Goal: Task Accomplishment & Management: Use online tool/utility

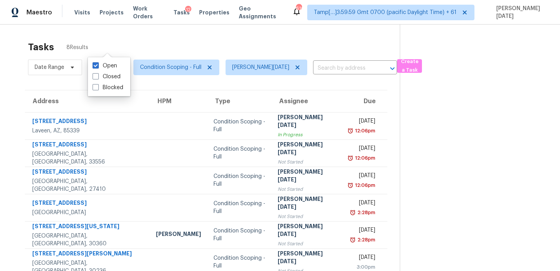
scroll to position [24, 0]
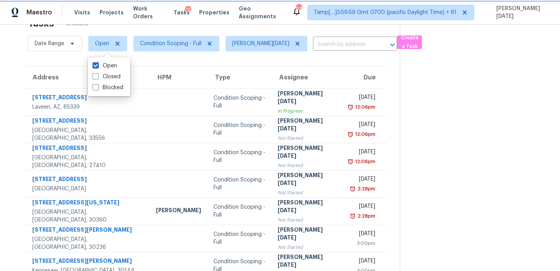
click at [95, 49] on span "Open" at bounding box center [107, 44] width 39 height 16
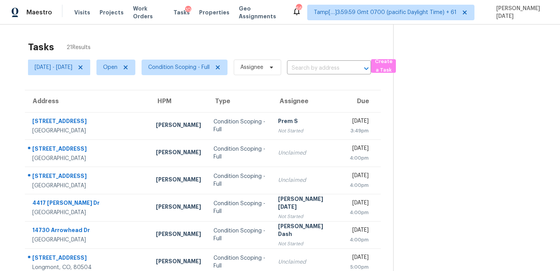
scroll to position [53, 0]
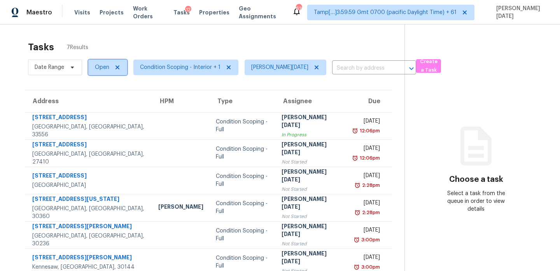
click at [108, 71] on span "Open" at bounding box center [102, 67] width 14 height 8
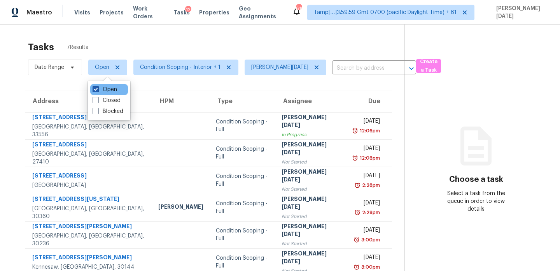
click at [105, 92] on label "Open" at bounding box center [105, 90] width 25 height 8
click at [98, 91] on input "Open" at bounding box center [95, 88] width 5 height 5
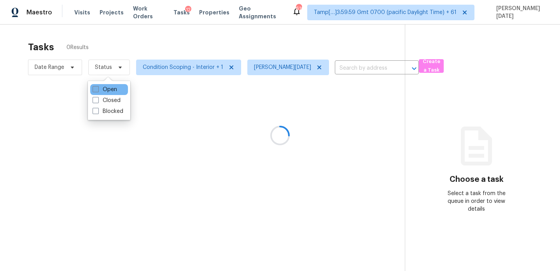
click at [105, 92] on label "Open" at bounding box center [105, 90] width 25 height 8
click at [98, 91] on input "Open" at bounding box center [95, 88] width 5 height 5
checkbox input "true"
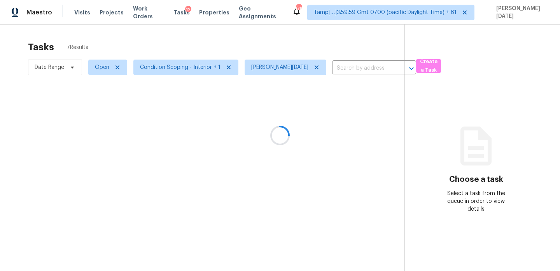
click at [165, 67] on div at bounding box center [280, 135] width 560 height 271
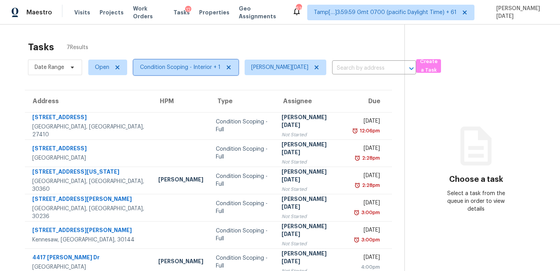
click at [165, 67] on span "Condition Scoping - Interior + 1" at bounding box center [180, 67] width 81 height 8
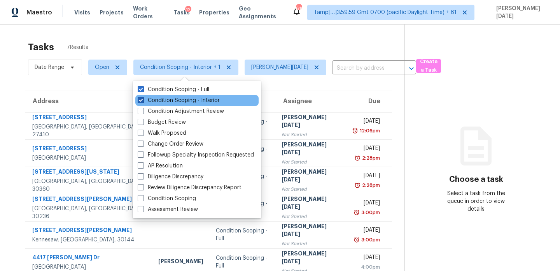
click at [163, 97] on label "Condition Scoping - Interior" at bounding box center [179, 101] width 82 height 8
click at [143, 97] on input "Condition Scoping - Interior" at bounding box center [140, 99] width 5 height 5
checkbox input "false"
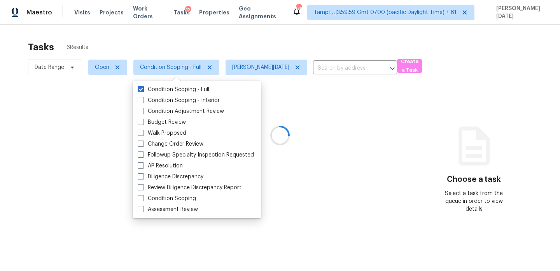
click at [219, 61] on div at bounding box center [280, 135] width 560 height 271
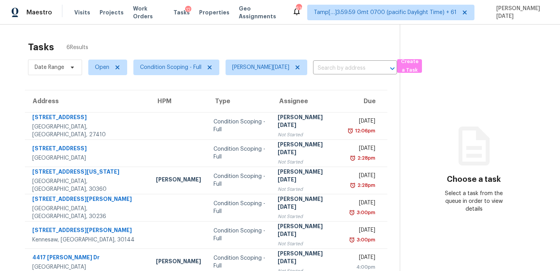
click at [287, 135] on td "Prabhu Raja Not Started" at bounding box center [307, 125] width 71 height 27
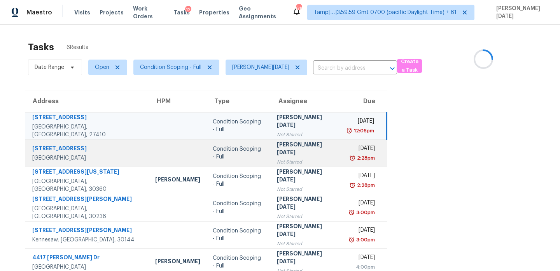
scroll to position [25, 0]
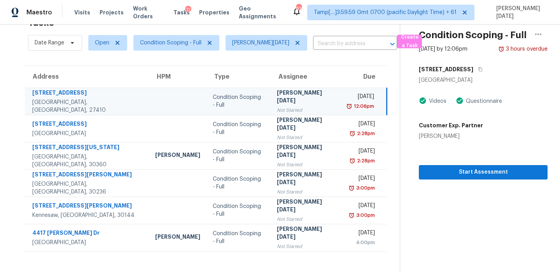
click at [342, 107] on td "Tue, Sep 30th 2025 12:06pm" at bounding box center [364, 101] width 45 height 27
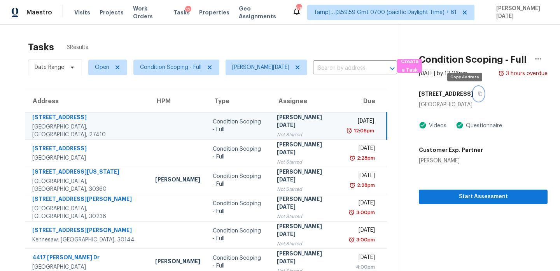
click at [474, 95] on button "button" at bounding box center [479, 94] width 11 height 14
click at [105, 75] on span "Open" at bounding box center [104, 67] width 45 height 20
click at [106, 68] on span "Open" at bounding box center [102, 67] width 14 height 8
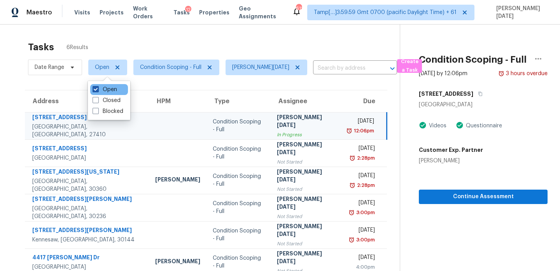
click at [101, 91] on label "Open" at bounding box center [105, 90] width 25 height 8
click at [98, 91] on input "Open" at bounding box center [95, 88] width 5 height 5
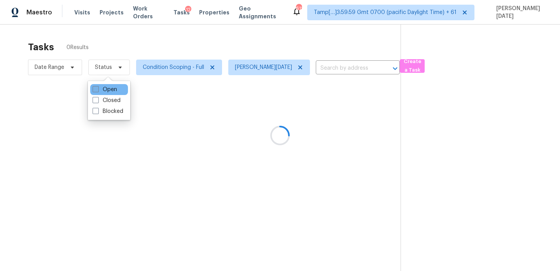
click at [101, 91] on label "Open" at bounding box center [105, 90] width 25 height 8
click at [98, 91] on input "Open" at bounding box center [95, 88] width 5 height 5
checkbox input "true"
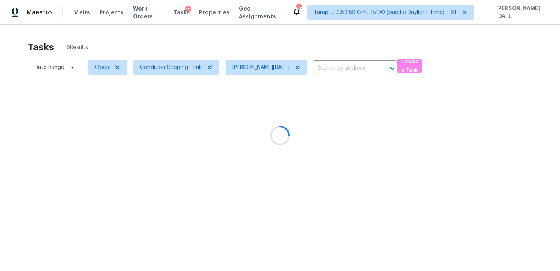
click at [188, 44] on div at bounding box center [280, 135] width 560 height 271
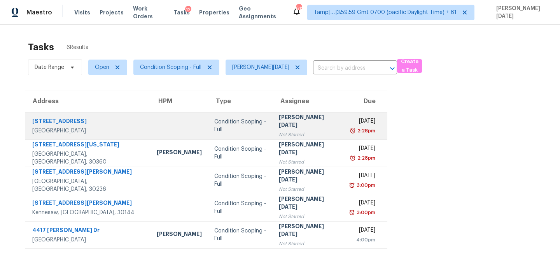
click at [300, 131] on td "Prabhu Raja Not Started" at bounding box center [309, 125] width 72 height 27
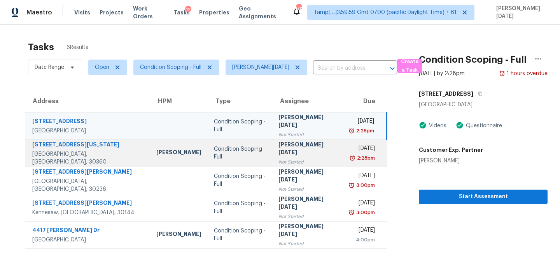
click at [300, 151] on td "Prabhu Raja Not Started" at bounding box center [308, 152] width 72 height 27
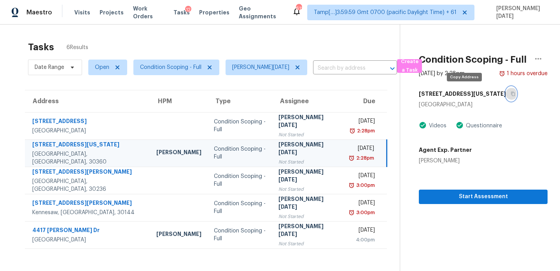
click at [511, 95] on icon "button" at bounding box center [513, 93] width 5 height 5
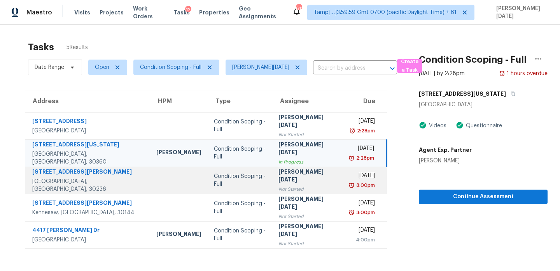
click at [279, 181] on div "[PERSON_NAME][DATE]" at bounding box center [308, 177] width 59 height 18
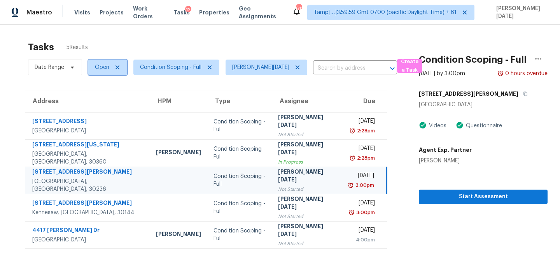
click at [99, 66] on span "Open" at bounding box center [102, 67] width 14 height 8
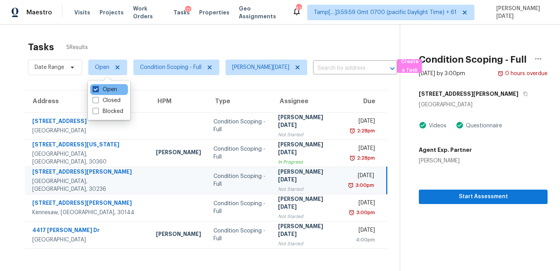
click at [104, 92] on label "Open" at bounding box center [105, 90] width 25 height 8
click at [98, 91] on input "Open" at bounding box center [95, 88] width 5 height 5
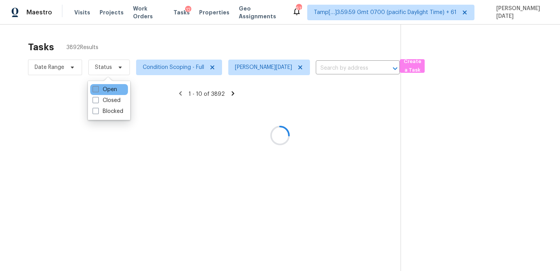
click at [104, 92] on label "Open" at bounding box center [105, 90] width 25 height 8
click at [98, 91] on input "Open" at bounding box center [95, 88] width 5 height 5
checkbox input "true"
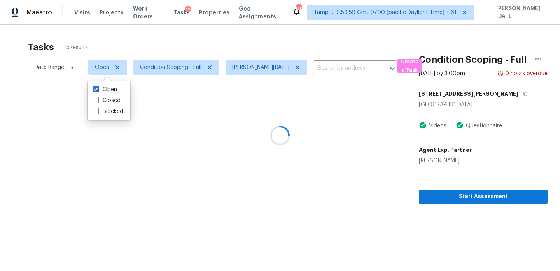
click at [189, 40] on div at bounding box center [280, 135] width 560 height 271
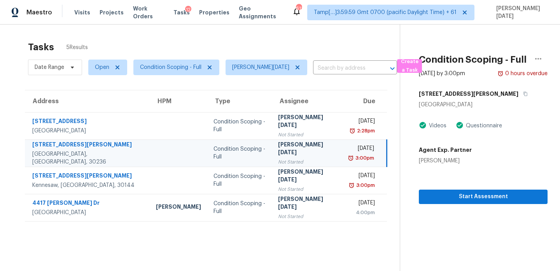
click at [251, 160] on td "Condition Scoping - Full" at bounding box center [239, 152] width 65 height 27
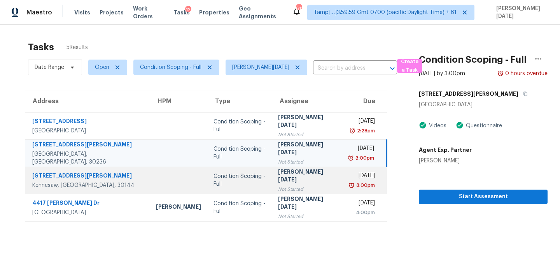
click at [272, 171] on td "Prabhu Raja Not Started" at bounding box center [308, 180] width 72 height 27
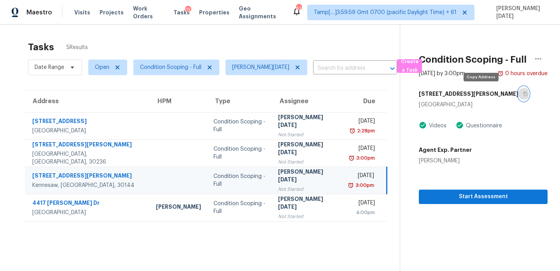
click at [519, 92] on button "button" at bounding box center [524, 94] width 11 height 14
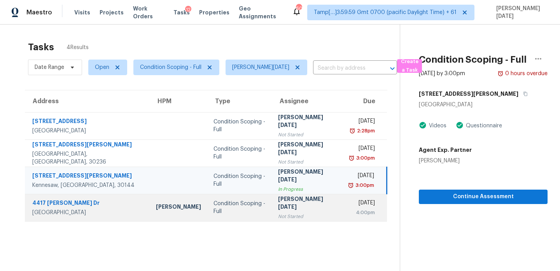
click at [343, 212] on td "Tue, Sep 30th 2025 4:00pm" at bounding box center [365, 207] width 44 height 27
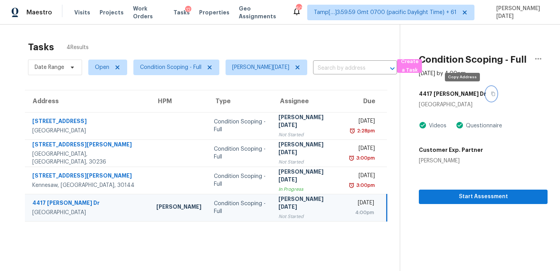
click at [492, 93] on icon "button" at bounding box center [494, 94] width 4 height 4
click at [101, 69] on span "Open" at bounding box center [102, 67] width 14 height 8
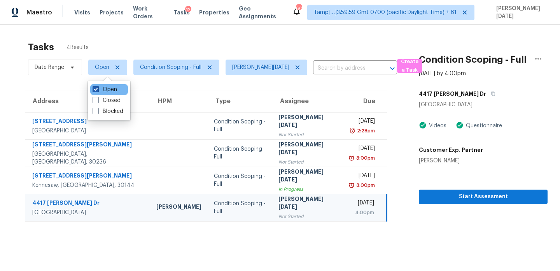
click at [103, 91] on label "Open" at bounding box center [105, 90] width 25 height 8
click at [98, 91] on input "Open" at bounding box center [95, 88] width 5 height 5
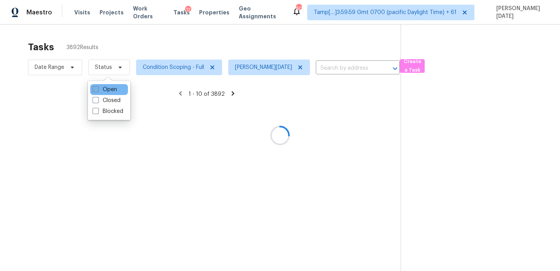
click at [103, 91] on label "Open" at bounding box center [105, 90] width 25 height 8
click at [98, 91] on input "Open" at bounding box center [95, 88] width 5 height 5
checkbox input "true"
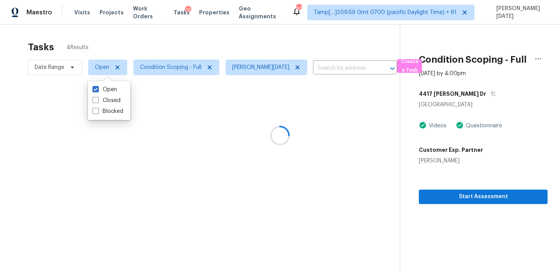
click at [193, 39] on div at bounding box center [280, 135] width 560 height 271
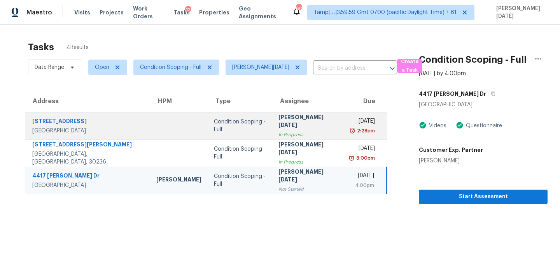
click at [279, 118] on div "[PERSON_NAME][DATE]" at bounding box center [308, 122] width 59 height 18
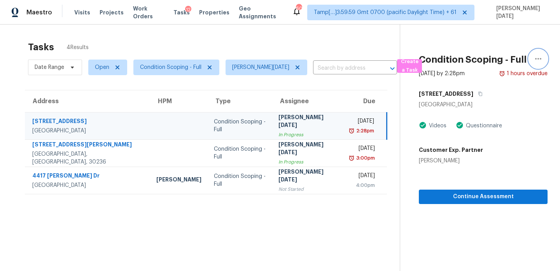
click at [538, 61] on icon "button" at bounding box center [538, 58] width 9 height 9
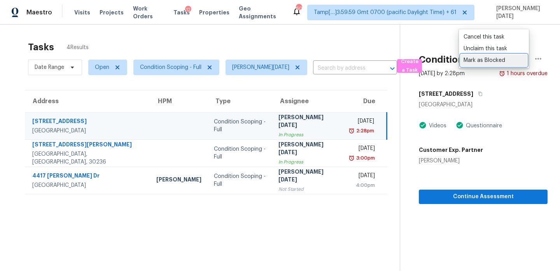
click at [517, 61] on div "Mark as Blocked" at bounding box center [494, 60] width 61 height 8
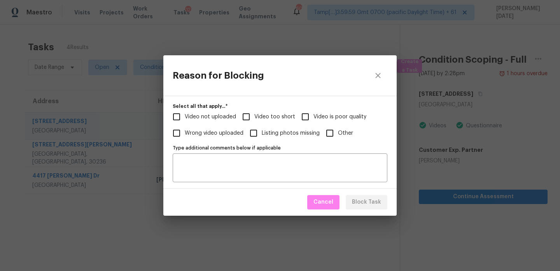
click at [253, 116] on input "Video too short" at bounding box center [246, 117] width 16 height 16
checkbox input "true"
click at [235, 155] on div "Type additional comments below if applicable" at bounding box center [280, 167] width 215 height 29
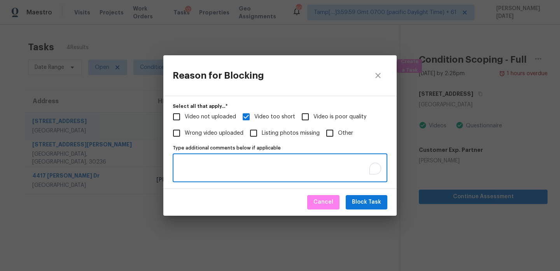
paste textarea "Virtual Full Assessment.. The agent has covered only the exterior and the addit…"
type textarea "Virtual Full Assessment.. The agent has covered only the exterior and the addit…"
click at [238, 167] on textarea "Type additional comments below if applicable" at bounding box center [279, 168] width 205 height 16
paste textarea "Virtual Full Assessment.. The agent has covered only the exterior and the addit…"
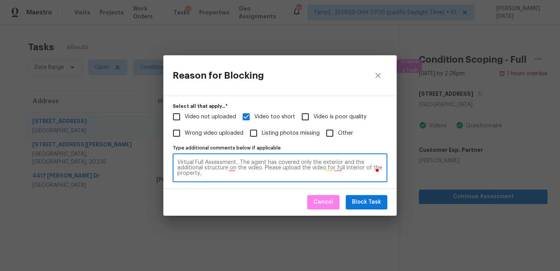
type textarea "Virtual Full Assessment.. The agent has covered only the exterior and the addit…"
click at [358, 200] on span "Block Task" at bounding box center [366, 202] width 29 height 10
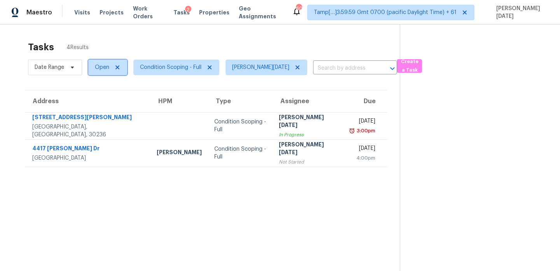
click at [105, 71] on span "Open" at bounding box center [107, 68] width 39 height 16
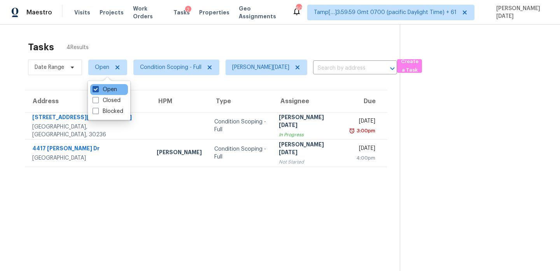
click at [108, 92] on label "Open" at bounding box center [105, 90] width 25 height 8
click at [98, 91] on input "Open" at bounding box center [95, 88] width 5 height 5
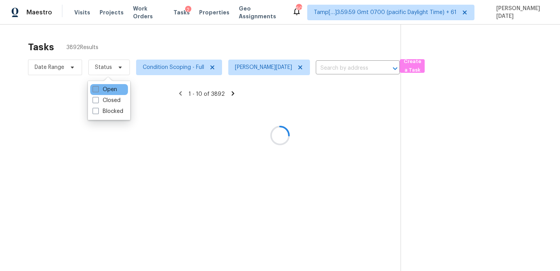
click at [108, 92] on label "Open" at bounding box center [105, 90] width 25 height 8
click at [98, 91] on input "Open" at bounding box center [95, 88] width 5 height 5
checkbox input "true"
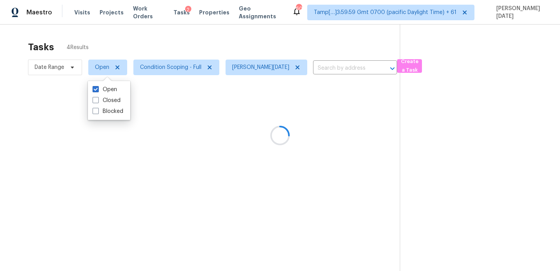
click at [202, 35] on div at bounding box center [280, 135] width 560 height 271
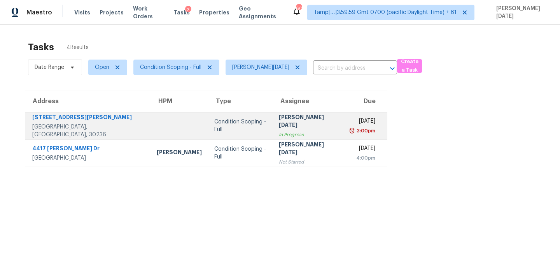
click at [344, 126] on td "Tue, Sep 30th 2025 3:00pm" at bounding box center [365, 125] width 43 height 27
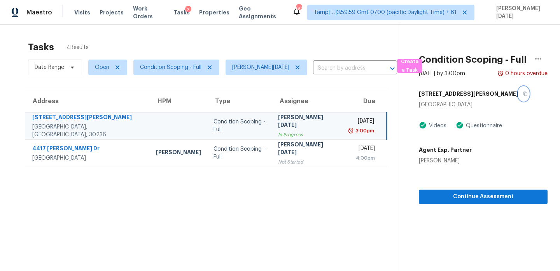
click at [524, 94] on icon "button" at bounding box center [526, 94] width 4 height 4
click at [100, 63] on span "Open" at bounding box center [102, 67] width 14 height 8
click at [101, 112] on label "Blocked" at bounding box center [108, 111] width 31 height 8
click at [98, 112] on input "Blocked" at bounding box center [95, 109] width 5 height 5
checkbox input "true"
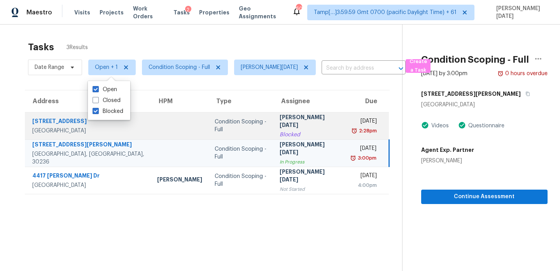
click at [248, 116] on td "Condition Scoping - Full" at bounding box center [241, 125] width 65 height 27
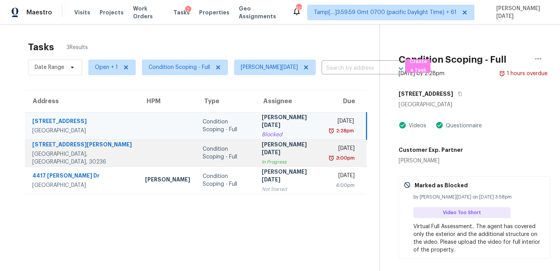
click at [262, 153] on div "[PERSON_NAME][DATE]" at bounding box center [290, 149] width 56 height 18
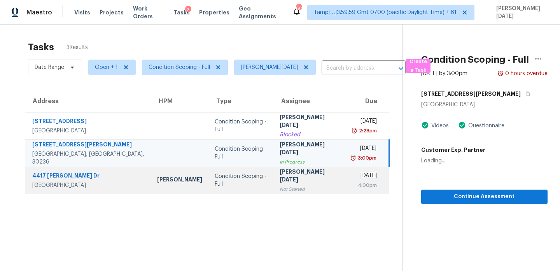
click at [280, 172] on div "[PERSON_NAME][DATE]" at bounding box center [309, 177] width 59 height 18
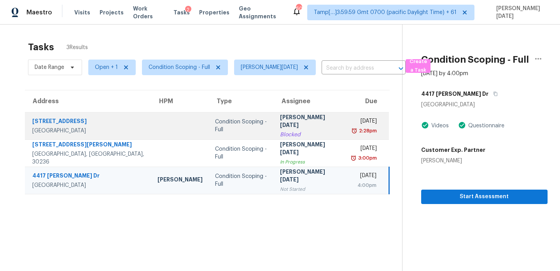
click at [352, 123] on div "Tue, Sep 30th 2025" at bounding box center [364, 122] width 25 height 10
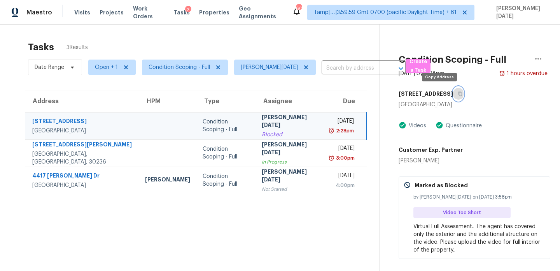
click at [453, 95] on button "button" at bounding box center [458, 94] width 11 height 14
click at [96, 69] on span "Open + 1" at bounding box center [106, 67] width 23 height 8
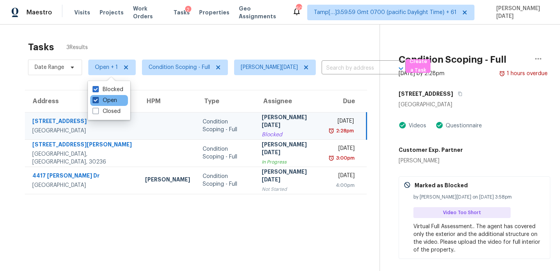
click at [107, 102] on label "Open" at bounding box center [105, 101] width 25 height 8
click at [98, 102] on input "Open" at bounding box center [95, 99] width 5 height 5
checkbox input "false"
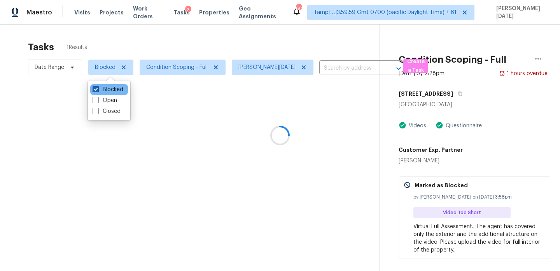
click at [114, 89] on label "Blocked" at bounding box center [108, 90] width 31 height 8
click at [98, 89] on input "Blocked" at bounding box center [95, 88] width 5 height 5
checkbox input "false"
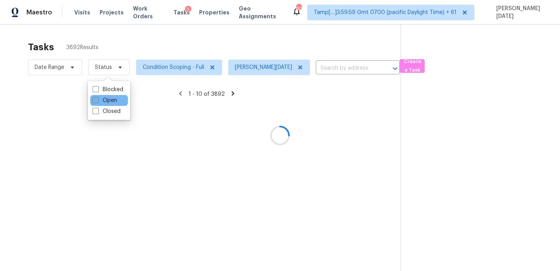
click at [113, 98] on label "Open" at bounding box center [105, 101] width 25 height 8
click at [98, 98] on input "Open" at bounding box center [95, 99] width 5 height 5
checkbox input "true"
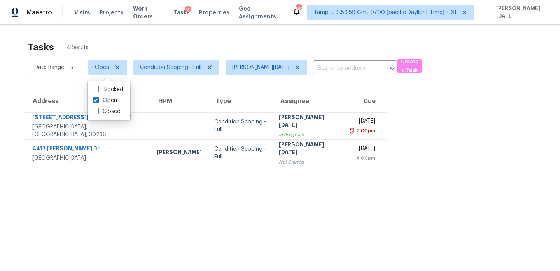
click at [168, 47] on div "Tasks 4 Results" at bounding box center [214, 47] width 372 height 20
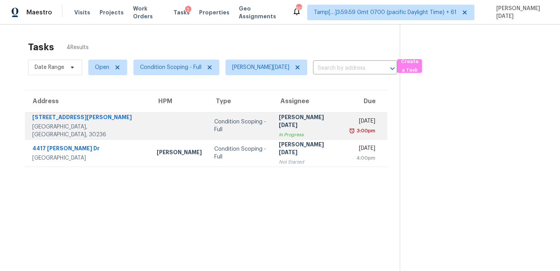
click at [279, 119] on div "[PERSON_NAME][DATE]" at bounding box center [308, 122] width 59 height 18
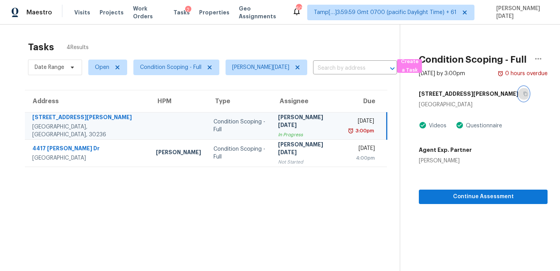
click at [523, 94] on icon "button" at bounding box center [525, 93] width 5 height 5
click at [355, 121] on div "Tue, Sep 30th 2025" at bounding box center [361, 122] width 25 height 10
click at [533, 63] on button "button" at bounding box center [538, 58] width 19 height 19
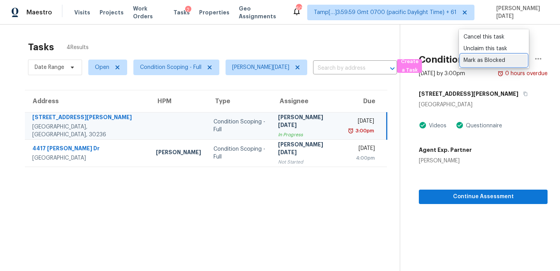
click at [501, 61] on div "Mark as Blocked" at bounding box center [494, 60] width 61 height 8
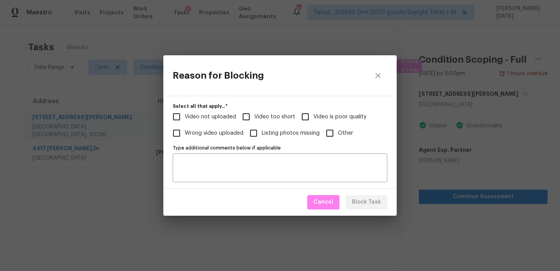
click at [333, 137] on input "Other" at bounding box center [330, 133] width 16 height 16
checkbox input "true"
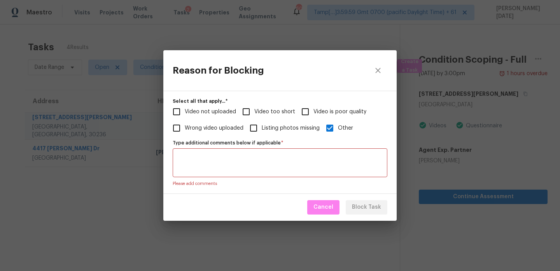
click at [253, 120] on input "Listing photos missing" at bounding box center [254, 128] width 16 height 16
click at [319, 124] on div "Video not uploaded Video too short Video is poor quality Wrong video uploaded L…" at bounding box center [280, 120] width 215 height 33
click at [262, 127] on span "Listing photos missing" at bounding box center [291, 128] width 58 height 8
click at [262, 127] on input "Listing photos missing" at bounding box center [254, 128] width 16 height 16
checkbox input "false"
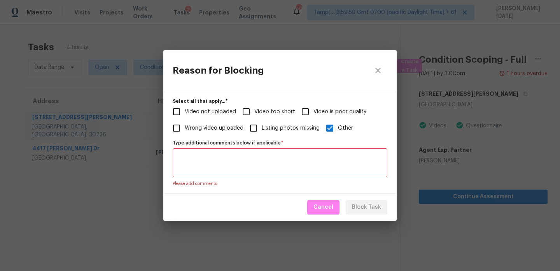
click at [251, 111] on input "Video too short" at bounding box center [246, 112] width 16 height 16
checkbox input "true"
click at [239, 157] on textarea "Type additional comments below if applicable   *" at bounding box center [279, 162] width 205 height 16
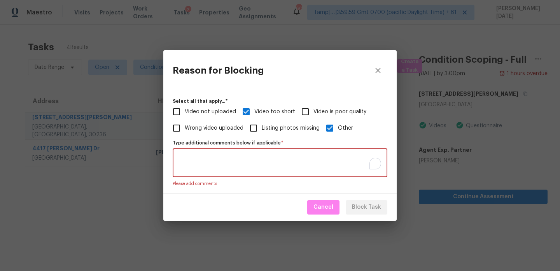
paste textarea "Virtual Full Assessment has only the Footage of the exterior/living room/kitche…"
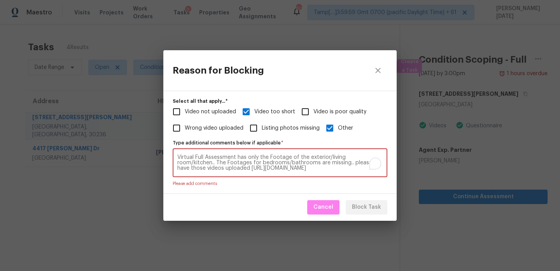
scroll to position [5, 0]
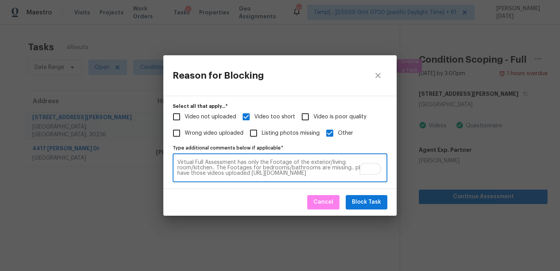
type textarea "Virtual Full Assessment has only the Footage of the exterior/living room/kitche…"
click at [322, 133] on input "Other" at bounding box center [330, 133] width 16 height 16
checkbox input "false"
drag, startPoint x: 179, startPoint y: 173, endPoint x: 284, endPoint y: 214, distance: 113.0
click at [284, 214] on form "Select all that apply...   * Video not uploaded Video too short Video is poor q…" at bounding box center [279, 156] width 233 height 120
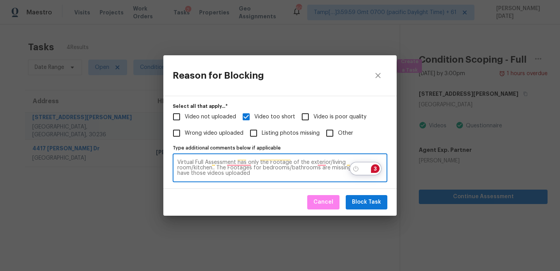
scroll to position [0, 0]
type textarea "Virtual Full Assessment has only the Footage of the exterior/living room/kitche…"
click at [368, 199] on span "Block Task" at bounding box center [366, 202] width 29 height 10
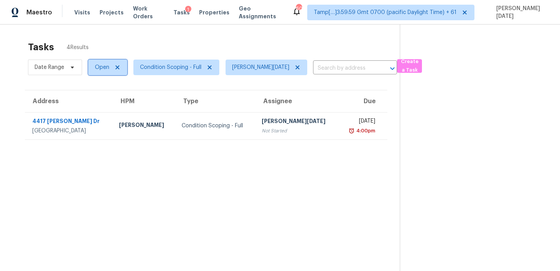
click at [89, 67] on span "Open" at bounding box center [107, 68] width 39 height 16
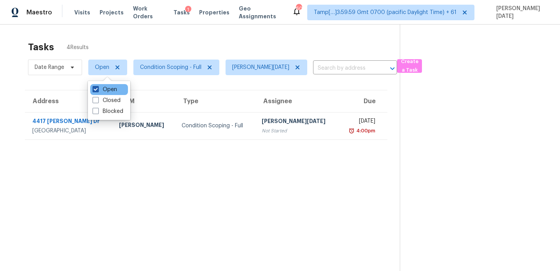
click at [94, 89] on span at bounding box center [96, 89] width 6 height 6
click at [94, 89] on input "Open" at bounding box center [95, 88] width 5 height 5
click at [94, 89] on span at bounding box center [96, 89] width 6 height 6
click at [94, 89] on input "Open" at bounding box center [95, 88] width 5 height 5
checkbox input "true"
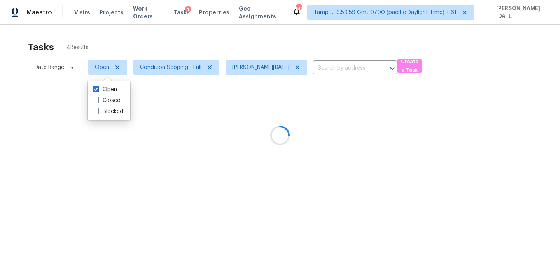
click at [177, 40] on div at bounding box center [280, 135] width 560 height 271
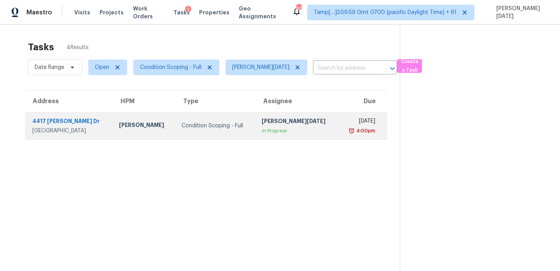
click at [345, 120] on div "Tue, Sep 30th 2025" at bounding box center [360, 122] width 31 height 10
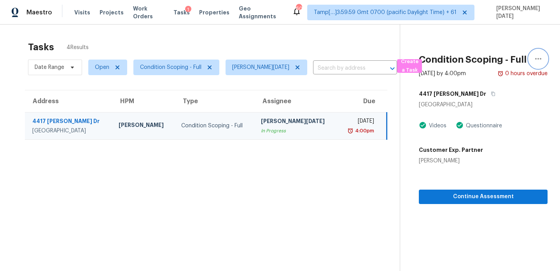
click at [542, 58] on icon "button" at bounding box center [538, 58] width 9 height 9
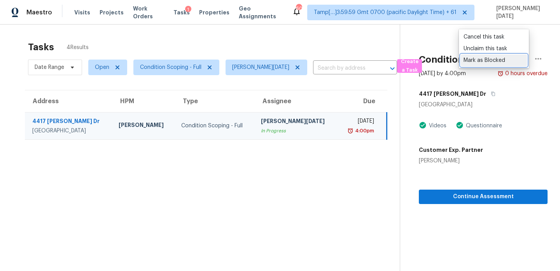
click at [490, 63] on div "Mark as Blocked" at bounding box center [494, 60] width 61 height 8
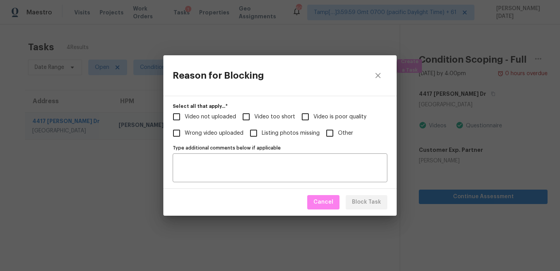
click at [259, 116] on span "Video too short" at bounding box center [274, 117] width 41 height 8
click at [254, 116] on input "Video too short" at bounding box center [246, 117] width 16 height 16
checkbox input "true"
click at [242, 153] on div "Type additional comments below if applicable Type additional comments below if …" at bounding box center [280, 162] width 215 height 40
click at [234, 166] on textarea "Type additional comments below if applicable" at bounding box center [279, 168] width 205 height 16
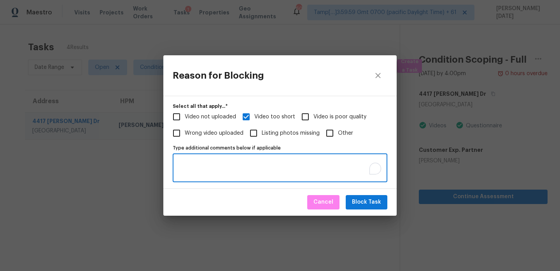
paste textarea "Virtual Full Assessment has only the Footage of the exterior/living room/kitche…"
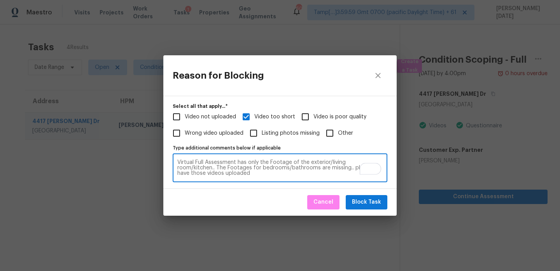
type textarea "Virtual Full Assessment has only the Footage of the exterior/living room/kitche…"
click at [365, 202] on span "Block Task" at bounding box center [366, 202] width 29 height 10
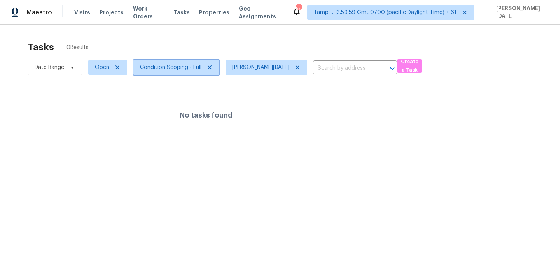
click at [165, 68] on span "Condition Scoping - Full" at bounding box center [170, 67] width 61 height 8
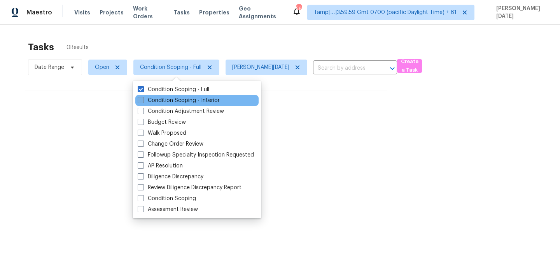
click at [160, 103] on label "Condition Scoping - Interior" at bounding box center [179, 101] width 82 height 8
click at [143, 102] on input "Condition Scoping - Interior" at bounding box center [140, 99] width 5 height 5
click at [160, 103] on label "Condition Scoping - Interior" at bounding box center [179, 101] width 82 height 8
click at [143, 102] on input "Condition Scoping - Interior" at bounding box center [140, 99] width 5 height 5
checkbox input "false"
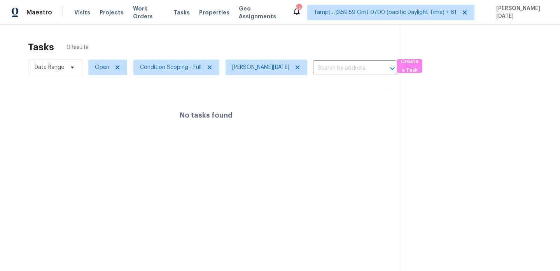
click at [213, 45] on div "Tasks 0 Results" at bounding box center [214, 47] width 372 height 20
click at [174, 67] on span "Condition Scoping - Full" at bounding box center [170, 67] width 61 height 8
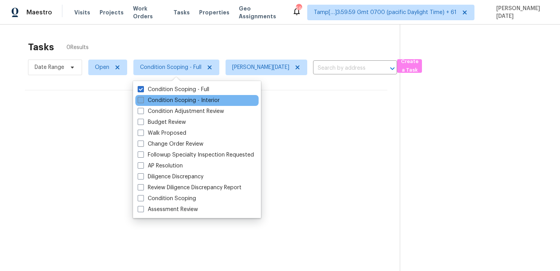
click at [169, 101] on label "Condition Scoping - Interior" at bounding box center [179, 101] width 82 height 8
click at [143, 101] on input "Condition Scoping - Interior" at bounding box center [140, 99] width 5 height 5
checkbox input "true"
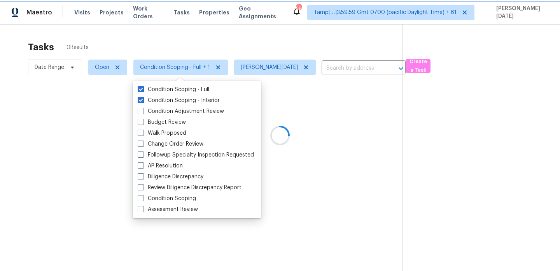
click at [209, 63] on span "Condition Scoping - Full + 1" at bounding box center [180, 68] width 95 height 16
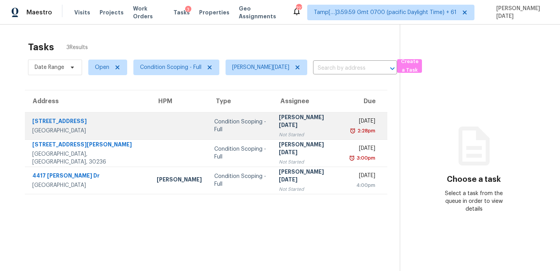
click at [351, 121] on div "[DATE]" at bounding box center [363, 122] width 25 height 10
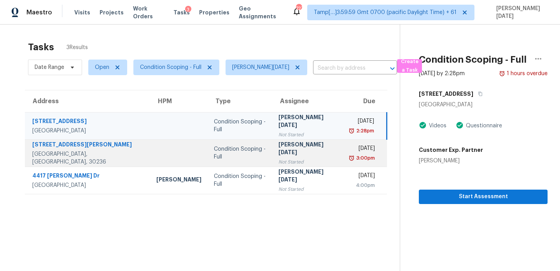
click at [350, 145] on div "[DATE]" at bounding box center [362, 149] width 25 height 10
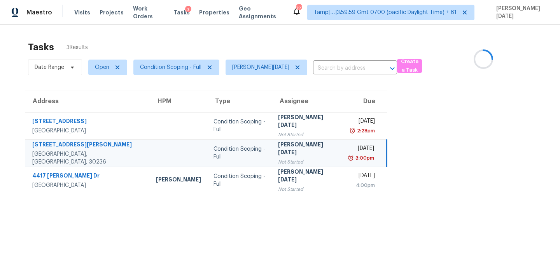
click at [349, 145] on div "[DATE]" at bounding box center [361, 149] width 25 height 10
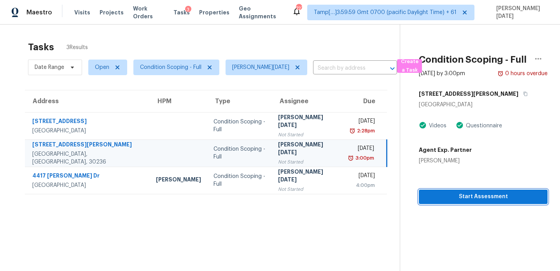
click at [441, 195] on span "Start Assessment" at bounding box center [483, 197] width 116 height 10
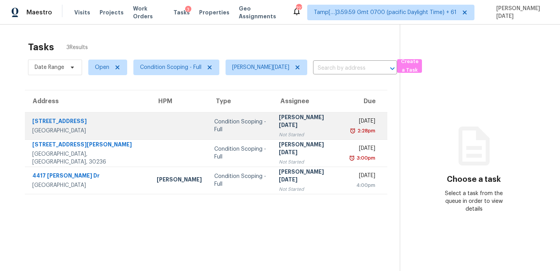
click at [351, 132] on div "2:28pm" at bounding box center [363, 131] width 25 height 8
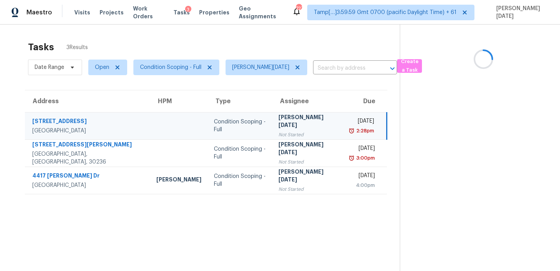
click at [350, 132] on div "2:28pm" at bounding box center [362, 131] width 24 height 8
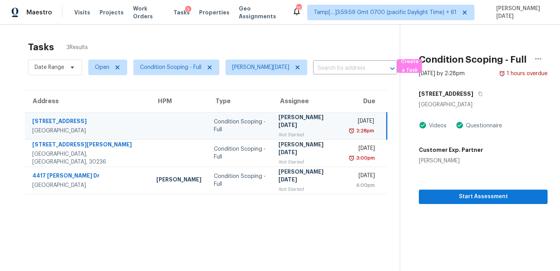
click at [350, 132] on div "2:28pm" at bounding box center [362, 131] width 24 height 8
click at [480, 195] on span "Start Assessment" at bounding box center [483, 197] width 116 height 10
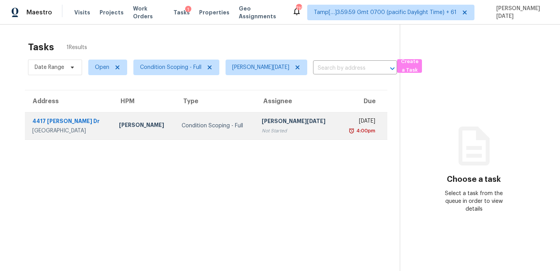
click at [345, 130] on div "4:00pm" at bounding box center [360, 131] width 31 height 8
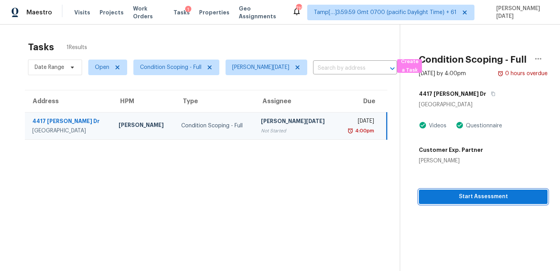
click at [447, 196] on span "Start Assessment" at bounding box center [483, 197] width 116 height 10
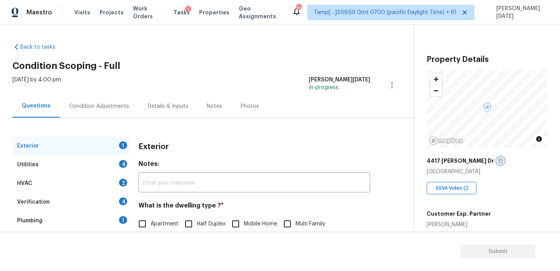
click at [498, 160] on icon "button" at bounding box center [500, 160] width 5 height 5
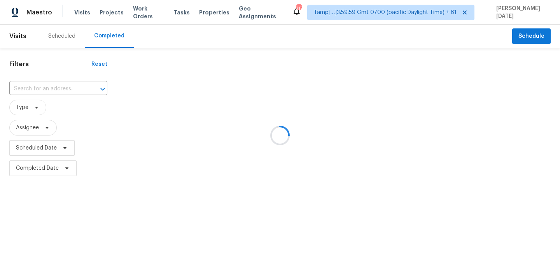
click at [59, 86] on div at bounding box center [280, 135] width 560 height 271
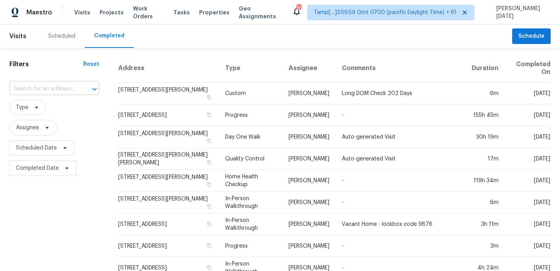
click at [56, 84] on input "text" at bounding box center [43, 89] width 68 height 12
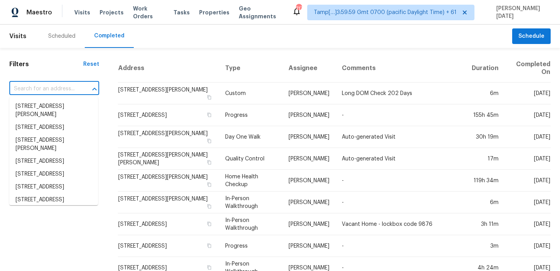
paste input "4418 Kiddle Ln, Monroe, NC 28110"
type input "4418 Kiddle Ln, Monroe, NC 28110"
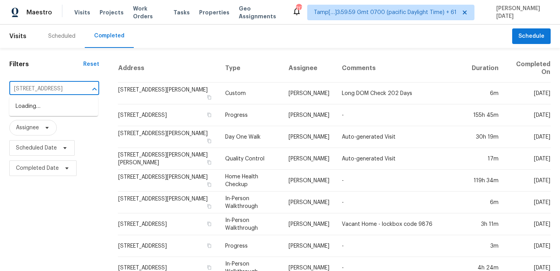
scroll to position [0, 24]
click at [62, 111] on li "4418 Kiddle Ln, Monroe, NC 28110" at bounding box center [53, 106] width 89 height 13
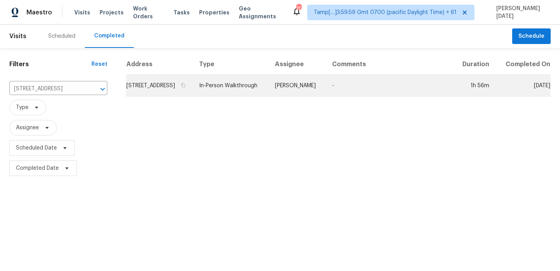
click at [260, 86] on td "In-Person Walkthrough" at bounding box center [231, 86] width 76 height 22
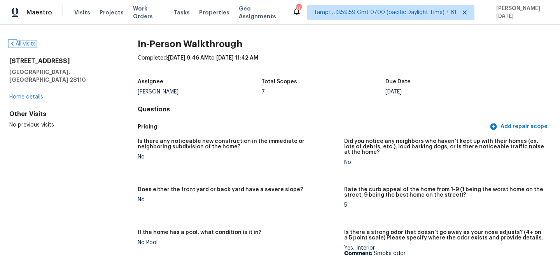
click at [21, 44] on link "All visits" at bounding box center [22, 43] width 26 height 5
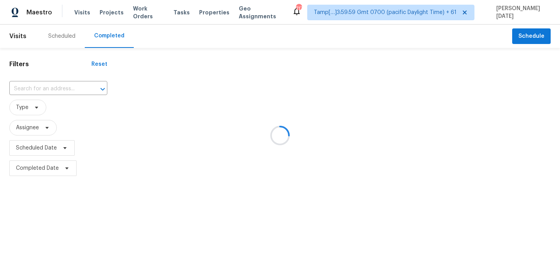
click at [33, 93] on div at bounding box center [280, 135] width 560 height 271
click at [45, 88] on div at bounding box center [280, 135] width 560 height 271
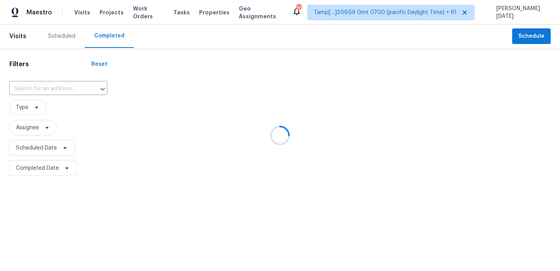
click at [45, 88] on div at bounding box center [280, 135] width 560 height 271
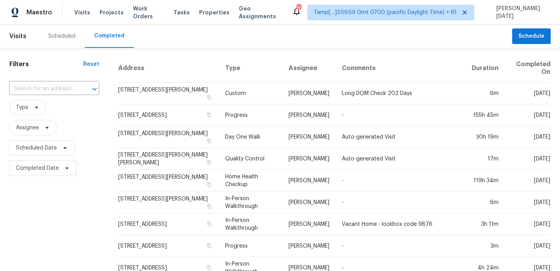
click at [45, 88] on input "text" at bounding box center [43, 89] width 68 height 12
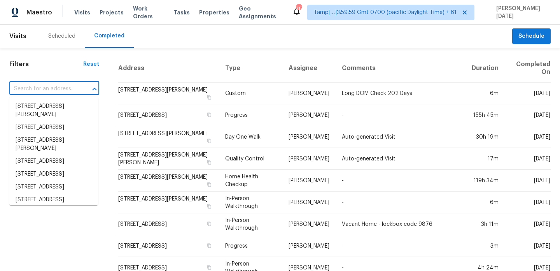
paste input "2252 Fairway Green Dr, Fuquay Varina, NC 27526"
type input "2252 Fairway Green Dr, Fuquay Varina, NC 27526"
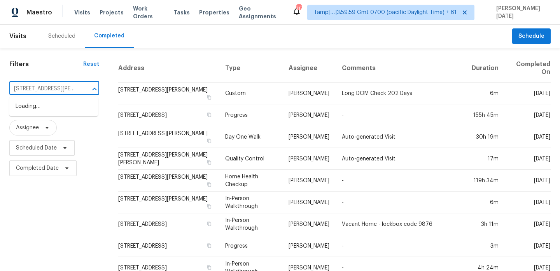
scroll to position [0, 61]
click at [54, 111] on li "2252 Fairway Green Dr, Fuquay Varina, NC 27526" at bounding box center [53, 110] width 89 height 21
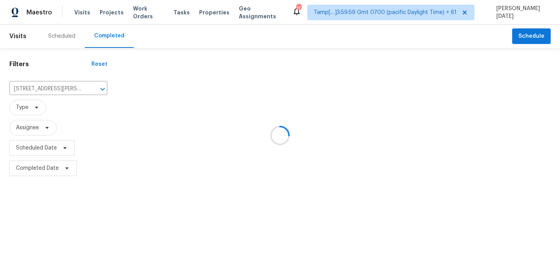
click at [256, 86] on div at bounding box center [280, 135] width 560 height 271
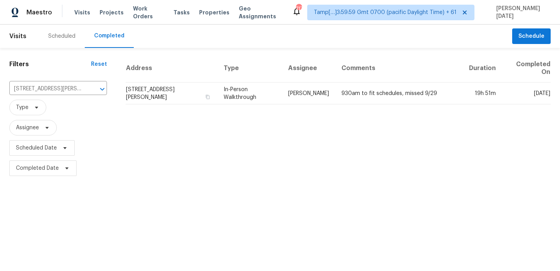
click at [256, 86] on td "In-Person Walkthrough" at bounding box center [250, 93] width 65 height 22
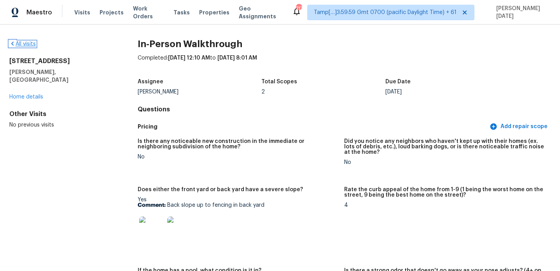
click at [21, 42] on link "All visits" at bounding box center [22, 43] width 26 height 5
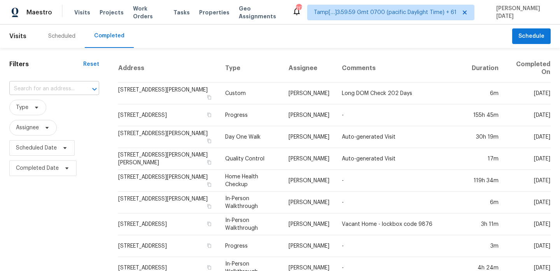
click at [69, 88] on input "text" at bounding box center [43, 89] width 68 height 12
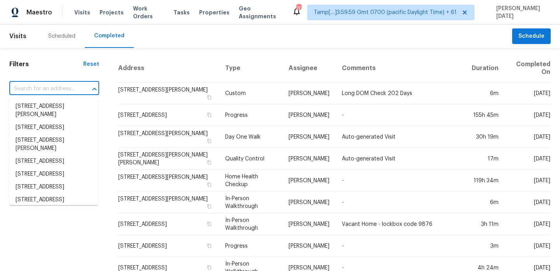
paste input "4200 E Commerce Way Unit 1124, Sacramento, CA 95834"
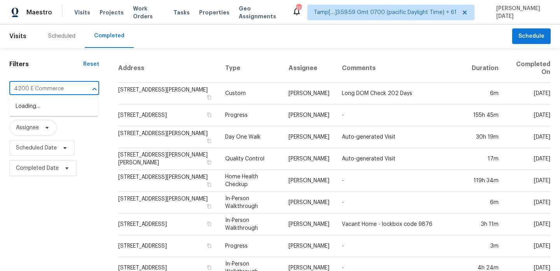
type input "4200 E Commerce"
click at [61, 112] on li "4200 E Commerce Way Unit 1124, Sacramento, CA 95834" at bounding box center [53, 106] width 89 height 13
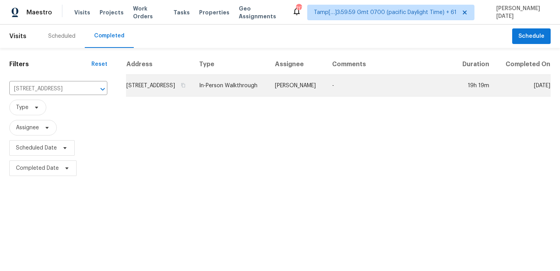
click at [193, 92] on td "4200 E Commerce Way Unit 1124, Sacramento, CA 95834" at bounding box center [159, 86] width 67 height 22
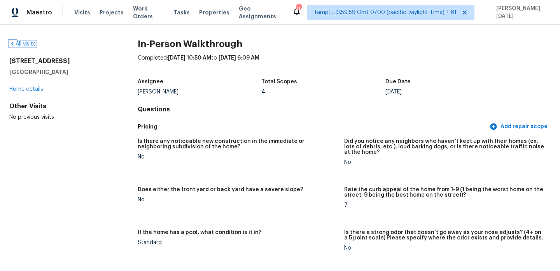
click at [27, 46] on link "All visits" at bounding box center [22, 43] width 26 height 5
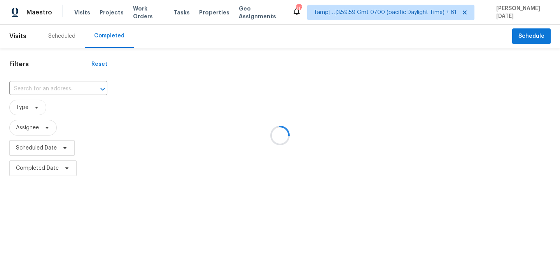
click at [40, 87] on div at bounding box center [280, 135] width 560 height 271
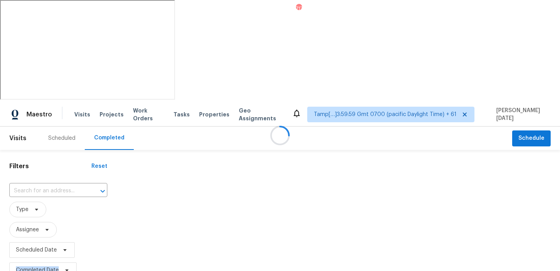
click at [40, 87] on div at bounding box center [280, 135] width 560 height 271
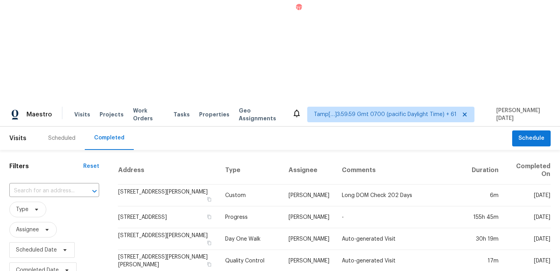
click at [40, 185] on input "text" at bounding box center [43, 191] width 68 height 12
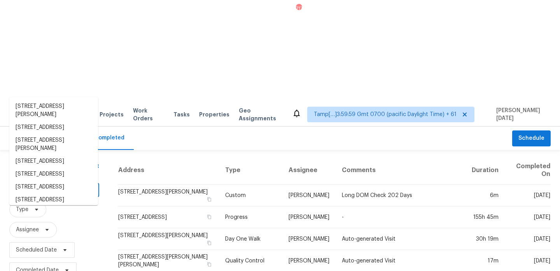
click at [40, 185] on input "text" at bounding box center [43, 191] width 68 height 12
paste input "3360 Country Glen Trl, Frisco, TX 75034"
type input "3360 Country Glen Trl, Frisco, TX 75034"
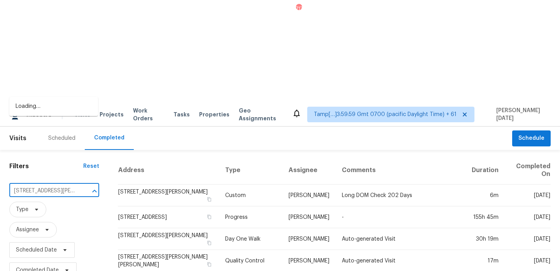
scroll to position [0, 40]
click at [49, 115] on li "3360 Country Glen Trl, Frisco, TX 75034" at bounding box center [53, 110] width 89 height 21
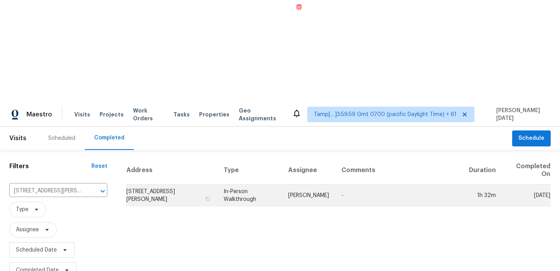
click at [312, 184] on td "RonDerrick Jackson" at bounding box center [308, 195] width 53 height 22
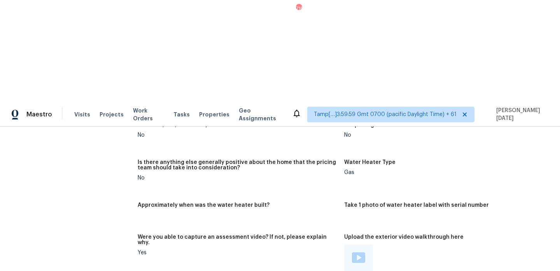
scroll to position [1636, 0]
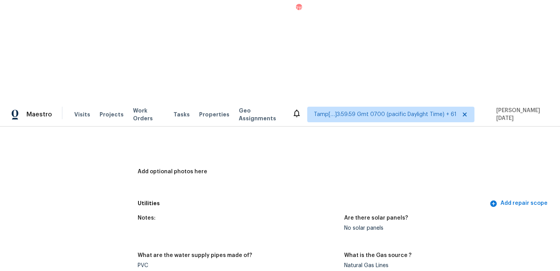
scroll to position [0, 0]
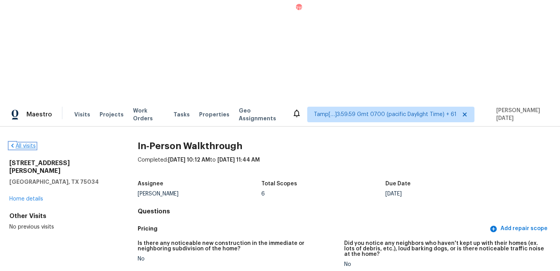
click at [14, 142] on icon at bounding box center [12, 145] width 6 height 6
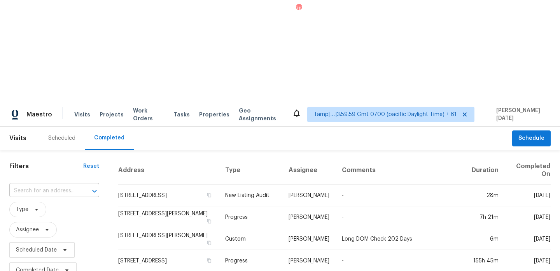
click at [59, 185] on input "text" at bounding box center [43, 191] width 68 height 12
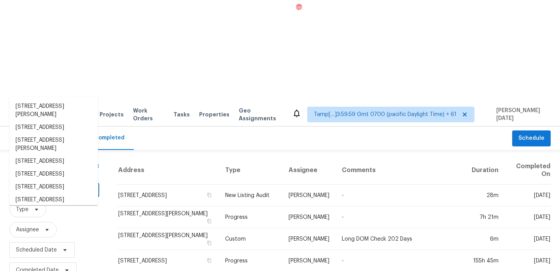
paste input "6337 Glenwick Dr, Fort Worth, TX 76123"
type input "6337 Glenwick Dr, Fort Worth, TX 76123"
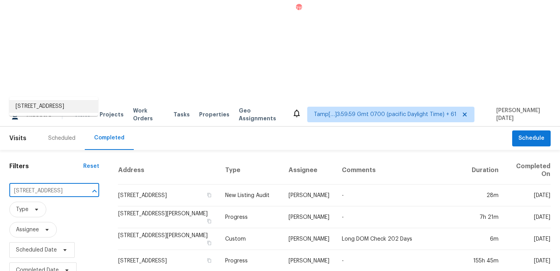
click at [59, 113] on li "6337 Glenwick Dr, Fort Worth, TX 76123" at bounding box center [53, 106] width 89 height 13
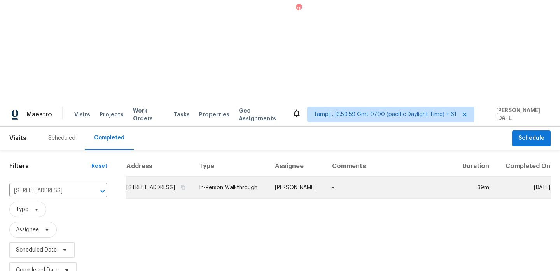
click at [193, 177] on td "6337 Glenwick Dr, Fort Worth, TX 76123" at bounding box center [159, 188] width 67 height 22
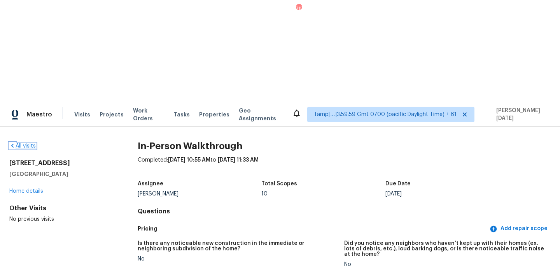
click at [30, 143] on link "All visits" at bounding box center [22, 145] width 26 height 5
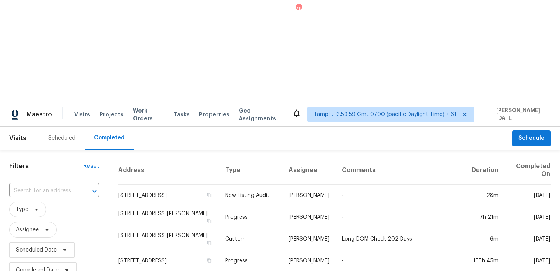
click at [44, 185] on input "text" at bounding box center [43, 191] width 68 height 12
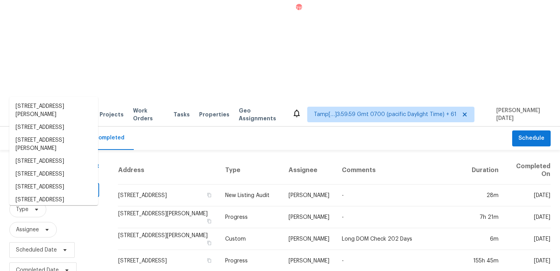
paste input "1018 McKee Ct, Columbia, TN 38401"
type input "1018 McKee Ct, Columbia, TN 38401"
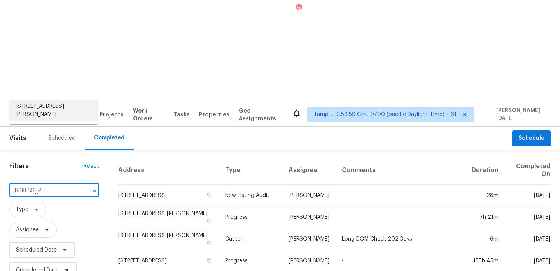
click at [53, 104] on li "1018 McKee Ct, Columbia, TN 38401" at bounding box center [53, 110] width 89 height 21
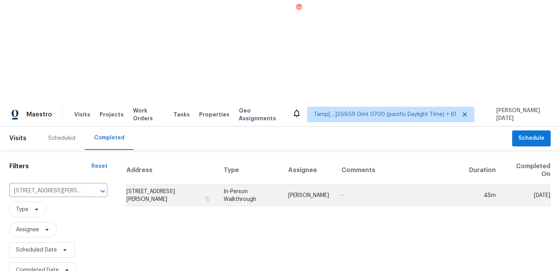
click at [218, 184] on td "1018 McKee Ct, Columbia, TN 38401" at bounding box center [171, 195] width 91 height 22
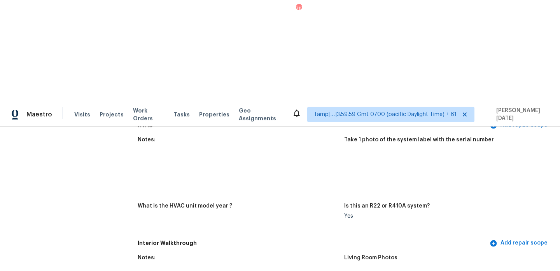
scroll to position [741, 0]
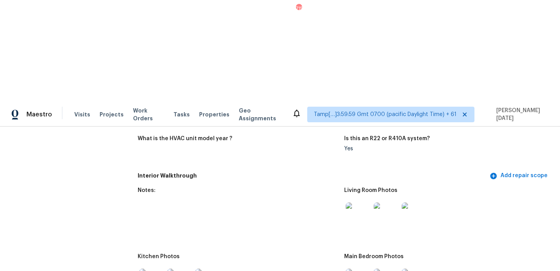
click at [411, 202] on img at bounding box center [414, 214] width 25 height 25
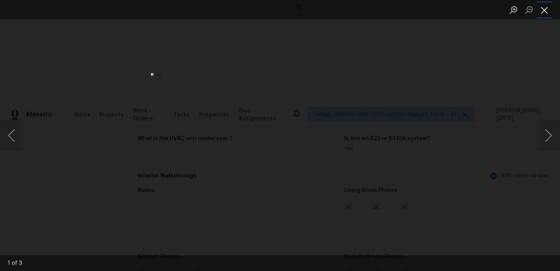
click at [542, 9] on button "Close lightbox" at bounding box center [545, 10] width 16 height 14
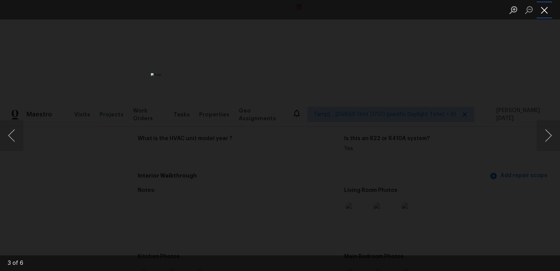
click at [542, 10] on button "Close lightbox" at bounding box center [545, 10] width 16 height 14
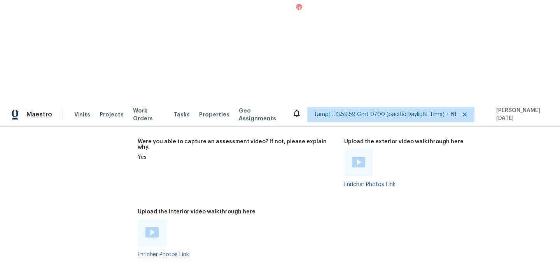
scroll to position [1369, 0]
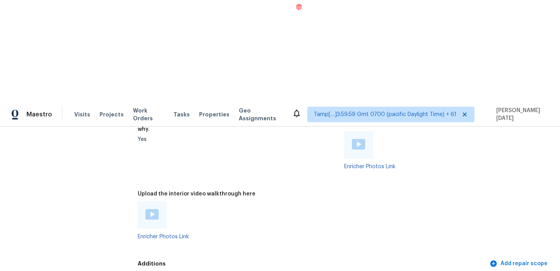
click at [150, 209] on img at bounding box center [152, 214] width 13 height 11
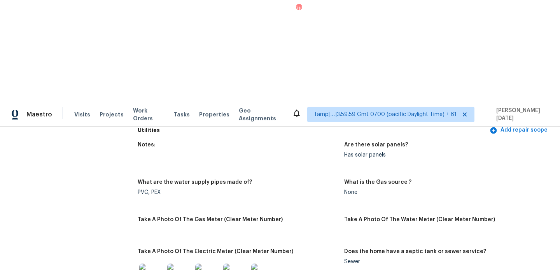
scroll to position [0, 0]
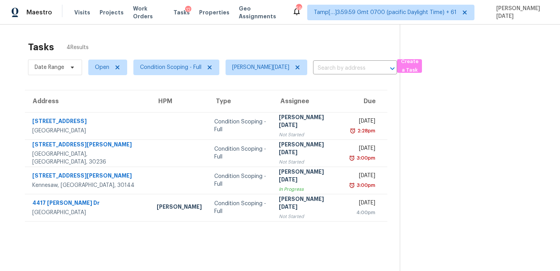
scroll to position [24, 0]
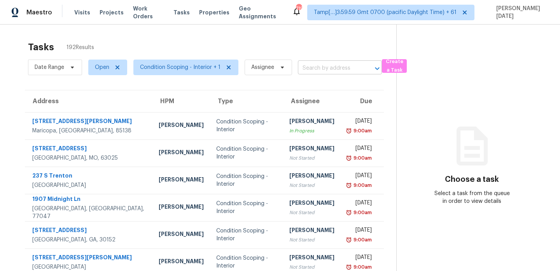
click at [313, 69] on input "text" at bounding box center [329, 68] width 62 height 12
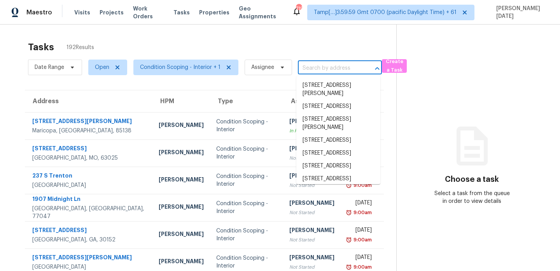
paste input "[STREET_ADDRESS][PERSON_NAME]"
type input "[STREET_ADDRESS][PERSON_NAME]"
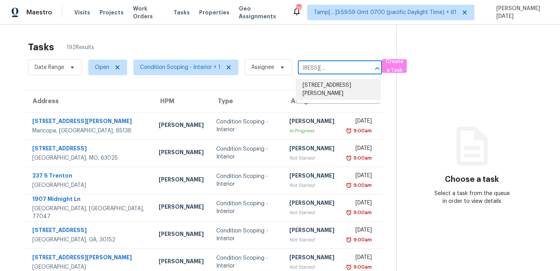
click at [327, 91] on li "[STREET_ADDRESS][PERSON_NAME]" at bounding box center [339, 89] width 84 height 21
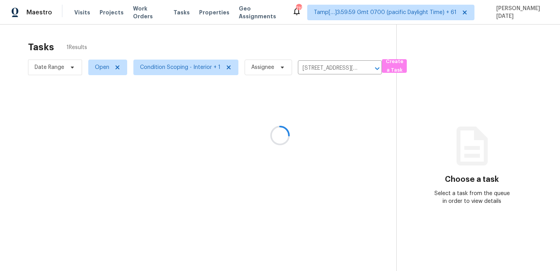
click at [334, 131] on div at bounding box center [280, 135] width 560 height 271
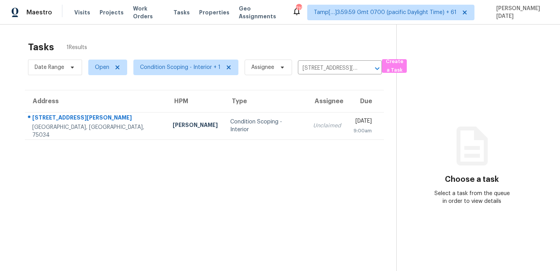
click at [354, 131] on div "9:00am" at bounding box center [363, 131] width 18 height 8
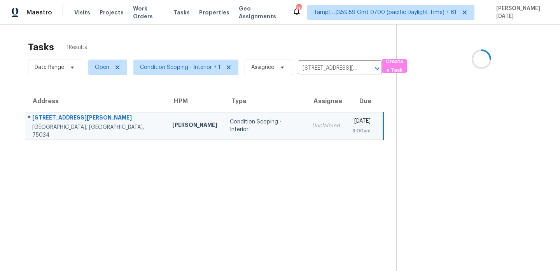
click at [353, 131] on div "9:00am" at bounding box center [362, 131] width 18 height 8
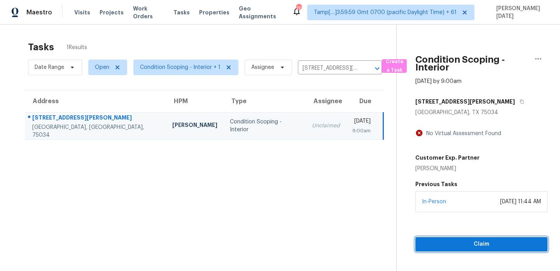
click at [436, 248] on span "Claim" at bounding box center [482, 244] width 120 height 10
click at [455, 242] on span "Claim" at bounding box center [482, 244] width 120 height 10
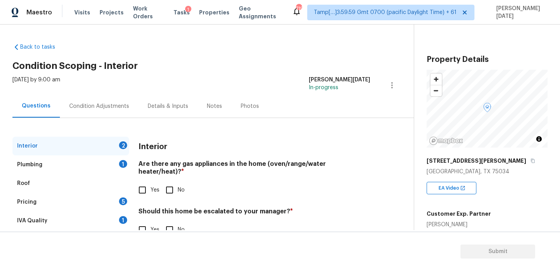
scroll to position [114, 0]
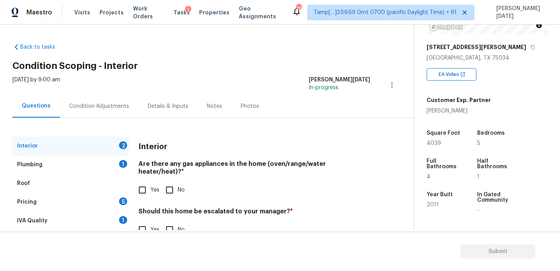
click at [99, 102] on div "Condition Adjustments" at bounding box center [99, 106] width 60 height 8
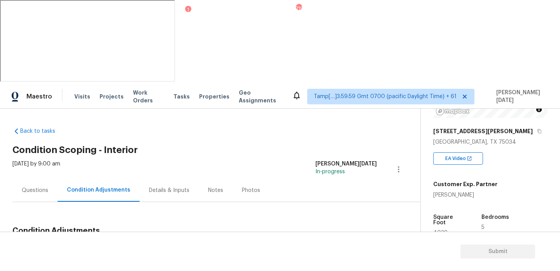
drag, startPoint x: 37, startPoint y: 165, endPoint x: 69, endPoint y: 166, distance: 32.3
click at [69, 246] on div "Total: $8144.14 Deferred: $0" at bounding box center [78, 250] width 133 height 8
copy div "$8144.14"
click at [199, 179] on div "Notes" at bounding box center [216, 190] width 34 height 23
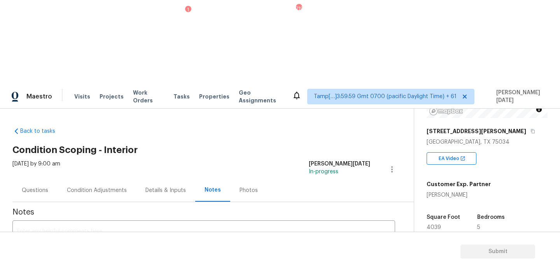
click at [163, 228] on textarea at bounding box center [204, 241] width 374 height 27
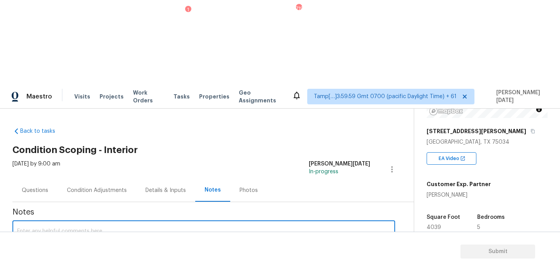
click at [163, 228] on textarea at bounding box center [204, 241] width 374 height 27
click at [163, 228] on textarea "To enrich screen reader interactions, please activate Accessibility in Grammarl…" at bounding box center [204, 241] width 374 height 27
type textarea "IVA Completed"
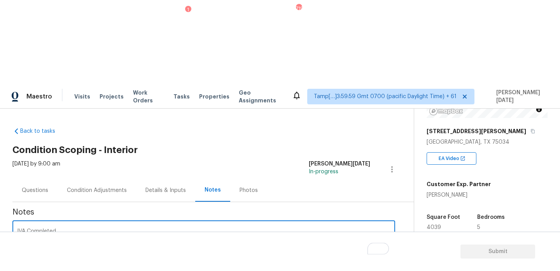
click at [392, 267] on button "Add" at bounding box center [382, 274] width 25 height 14
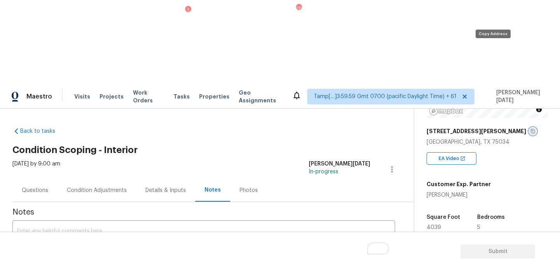
click at [530, 128] on button "button" at bounding box center [533, 131] width 7 height 7
click at [102, 186] on div "Condition Adjustments" at bounding box center [97, 190] width 60 height 8
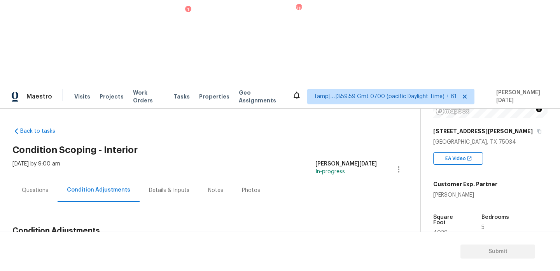
click at [47, 179] on div "Questions" at bounding box center [34, 190] width 45 height 23
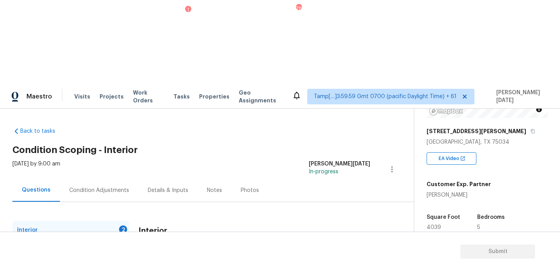
click at [149, 266] on input "Yes" at bounding box center [142, 274] width 16 height 16
checkbox input "true"
click at [119, 244] on div "1" at bounding box center [123, 248] width 8 height 8
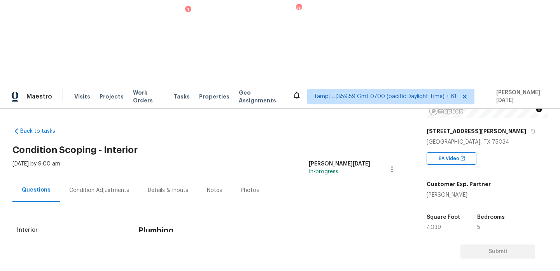
checkbox input "true"
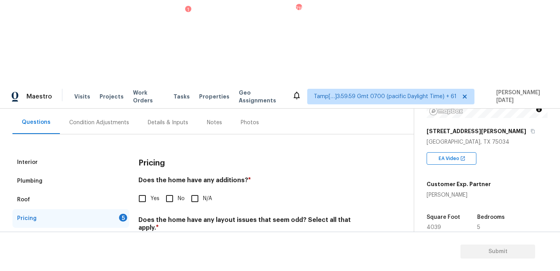
scroll to position [139, 0]
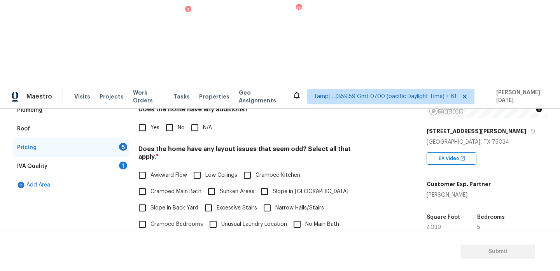
click at [170, 119] on input "No" at bounding box center [169, 127] width 16 height 16
checkbox input "true"
click at [178, 232] on input "N/A" at bounding box center [176, 240] width 16 height 16
checkbox input "true"
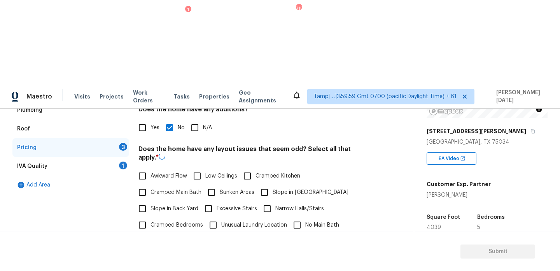
checkbox input "true"
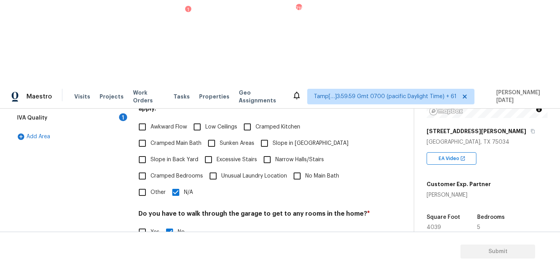
scroll to position [196, 0]
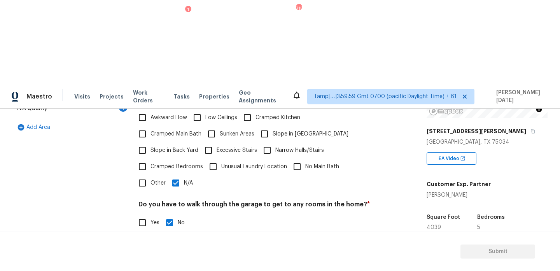
click at [174, 254] on input "No" at bounding box center [169, 262] width 16 height 16
checkbox input "true"
click at [174, 225] on div "Pricing Does the home have any additions? * Yes No N/A Does the home have any l…" at bounding box center [255, 173] width 232 height 296
checkbox input "true"
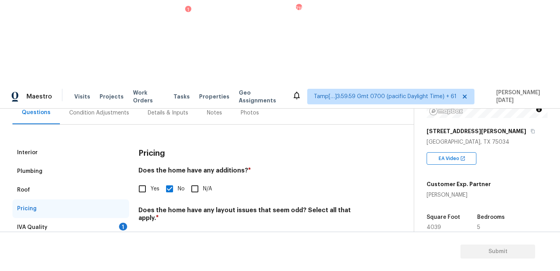
click at [107, 218] on div "IVA Quality 1" at bounding box center [70, 227] width 117 height 19
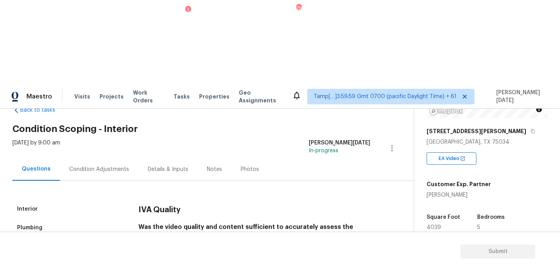
click at [151, 257] on span "Yes" at bounding box center [155, 261] width 9 height 8
click at [151, 253] on input "Yes" at bounding box center [142, 261] width 16 height 16
checkbox input "true"
click at [94, 165] on div "Condition Adjustments" at bounding box center [99, 169] width 60 height 8
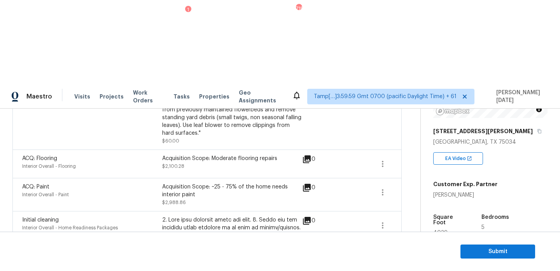
scroll to position [240, 0]
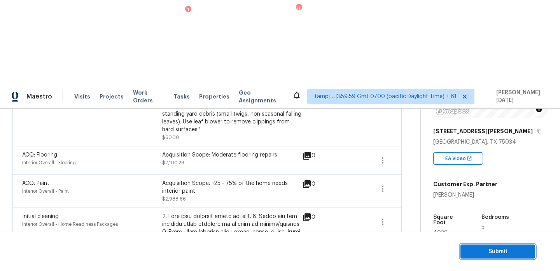
click at [483, 251] on span "Submit" at bounding box center [498, 252] width 62 height 10
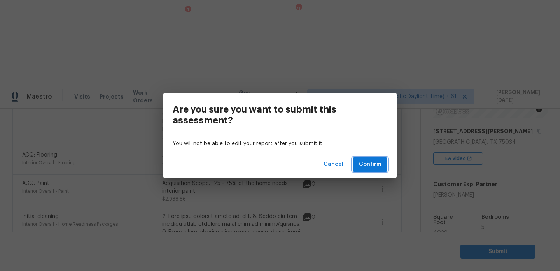
click at [367, 164] on span "Confirm" at bounding box center [370, 165] width 22 height 10
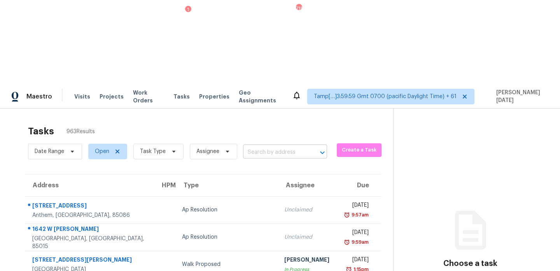
click at [269, 146] on input "text" at bounding box center [274, 152] width 62 height 12
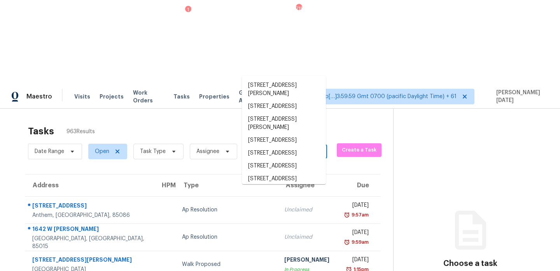
paste input "1018 McKee Ct, Columbia, TN 38401"
type input "1018 McKee Ct, Columbia, TN 38401"
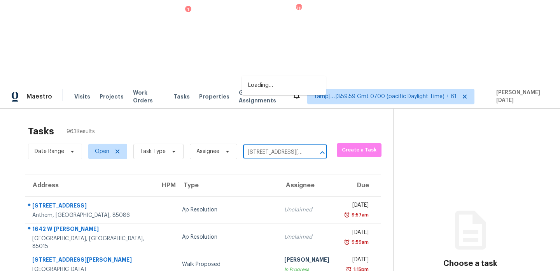
scroll to position [0, 35]
click at [277, 86] on li "1018 McKee Ct, Columbia, TN 38401" at bounding box center [284, 89] width 84 height 21
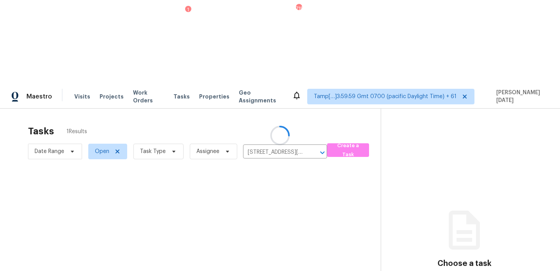
click at [288, 113] on div at bounding box center [280, 135] width 560 height 271
click at [290, 126] on div at bounding box center [280, 135] width 560 height 271
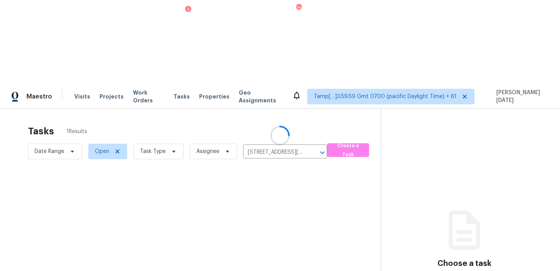
click at [290, 126] on div at bounding box center [280, 135] width 560 height 271
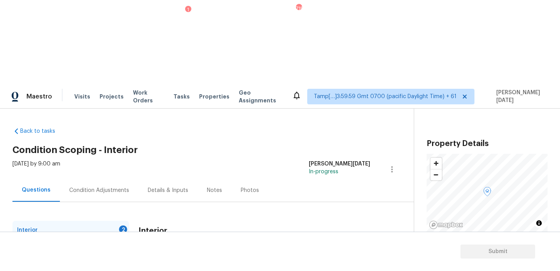
click at [111, 186] on div "Condition Adjustments" at bounding box center [99, 190] width 60 height 8
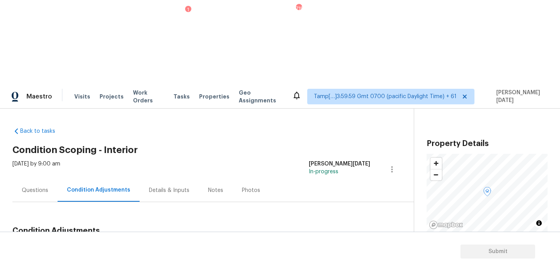
scroll to position [172, 0]
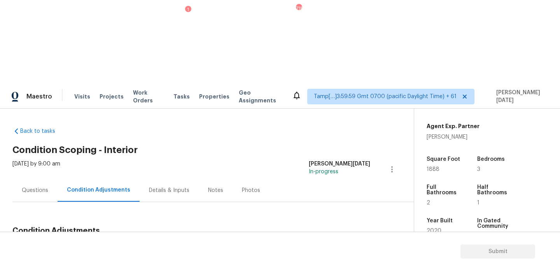
click at [433, 167] on span "1888" at bounding box center [433, 169] width 13 height 5
copy span "1888"
click at [329, 241] on button "Add Condition Adjustment" at bounding box center [351, 249] width 88 height 16
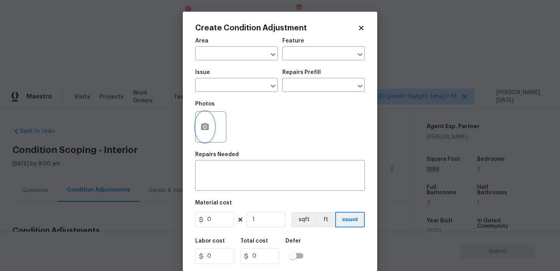
click at [209, 129] on icon "button" at bounding box center [204, 126] width 9 height 9
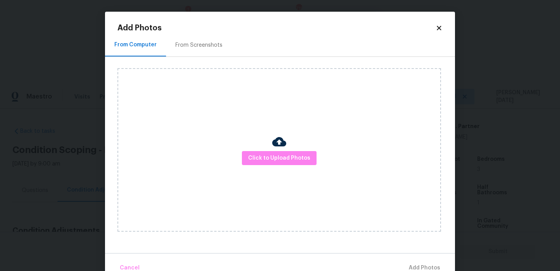
click at [260, 149] on div "Click to Upload Photos" at bounding box center [280, 149] width 324 height 163
click at [267, 156] on span "Click to Upload Photos" at bounding box center [279, 158] width 62 height 10
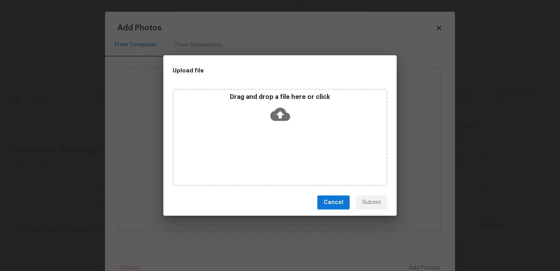
click at [267, 156] on div "Drag and drop a file here or click" at bounding box center [280, 137] width 215 height 97
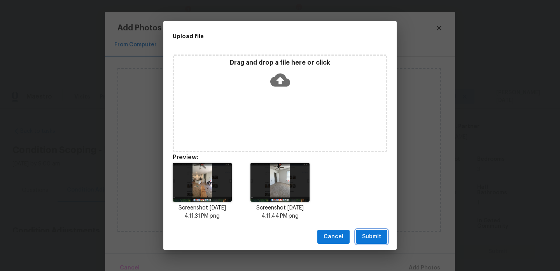
click at [361, 231] on button "Submit" at bounding box center [372, 237] width 32 height 14
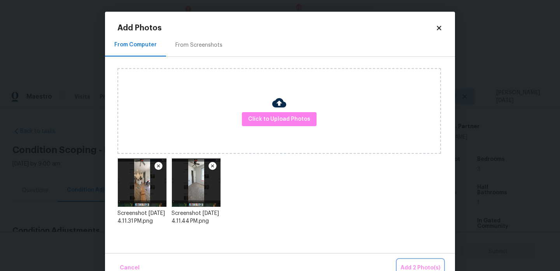
click at [414, 265] on span "Add 2 Photo(s)" at bounding box center [421, 268] width 40 height 10
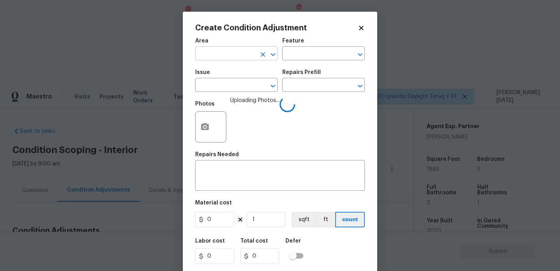
click at [208, 58] on input "text" at bounding box center [225, 54] width 61 height 12
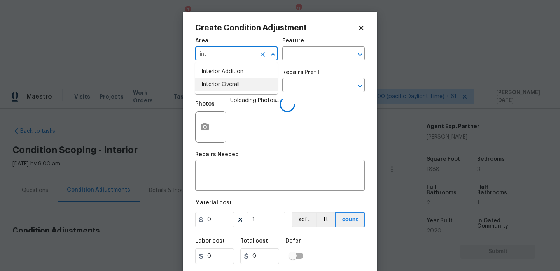
click at [214, 83] on li "Interior Overall" at bounding box center [236, 84] width 82 height 13
type input "Interior Overall"
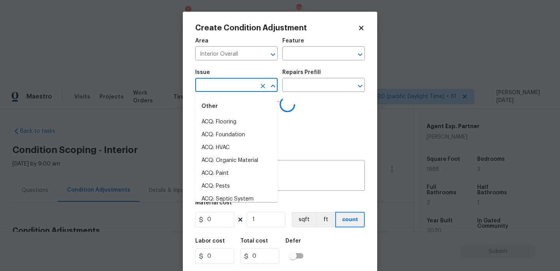
click at [214, 83] on input "text" at bounding box center [225, 86] width 61 height 12
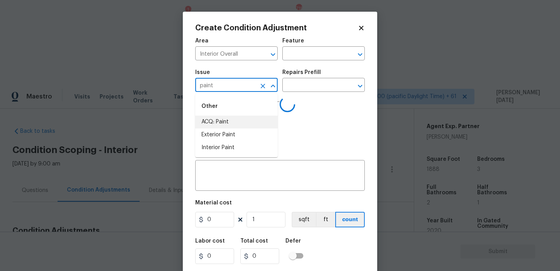
click at [220, 116] on li "ACQ: Paint" at bounding box center [236, 122] width 82 height 13
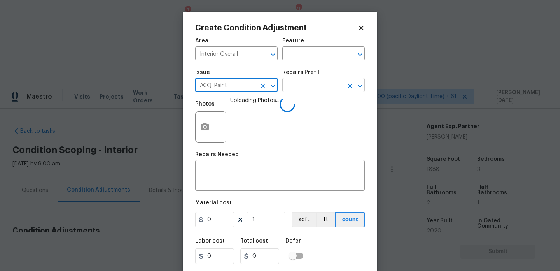
type input "ACQ: Paint"
click at [300, 91] on input "text" at bounding box center [312, 86] width 61 height 12
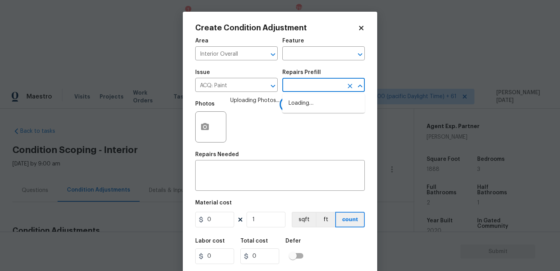
click at [300, 91] on input "text" at bounding box center [312, 86] width 61 height 12
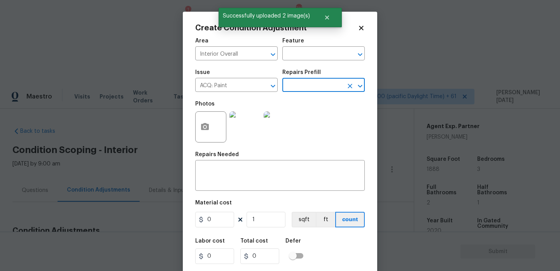
click at [300, 91] on input "text" at bounding box center [312, 86] width 61 height 12
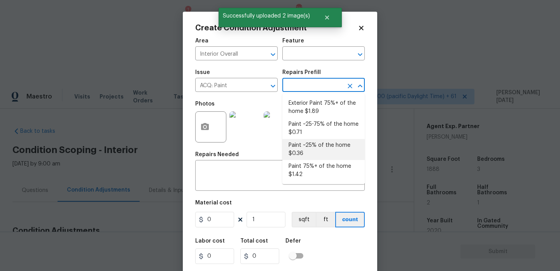
click at [308, 160] on li "Paint 75%+ of the home $1.42" at bounding box center [323, 170] width 82 height 21
type input "Acquisition"
type textarea "Acquisition Scope: 75%+ of the home will likely require interior paint"
type input "1.42"
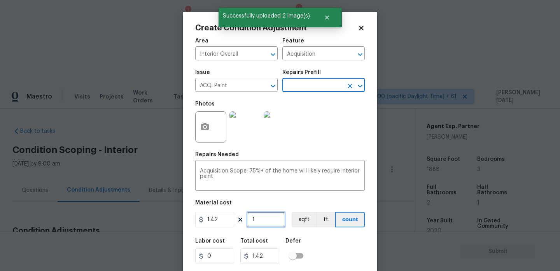
click at [264, 224] on input "1" at bounding box center [266, 220] width 39 height 16
type input "0"
paste input "1888"
type input "1888"
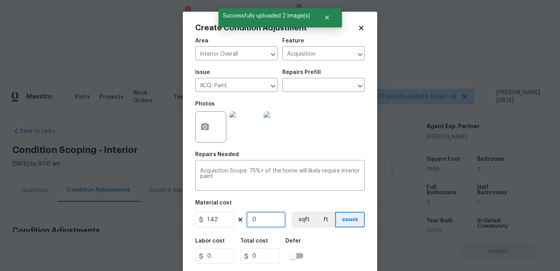
type input "2680.96"
type input "1888"
click at [332, 147] on div "Photos" at bounding box center [280, 122] width 170 height 51
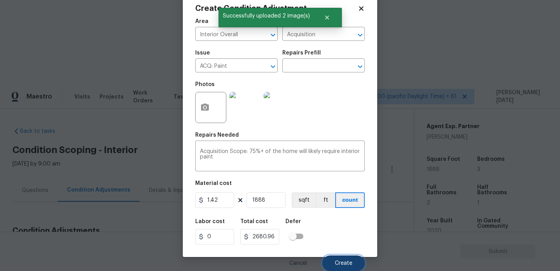
click at [342, 263] on span "Create" at bounding box center [344, 263] width 18 height 6
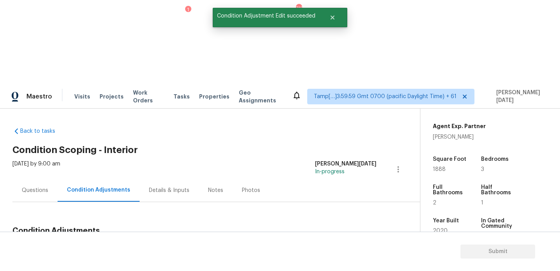
scroll to position [0, 0]
click at [364, 246] on span "Add Condition Adjustment" at bounding box center [357, 249] width 79 height 7
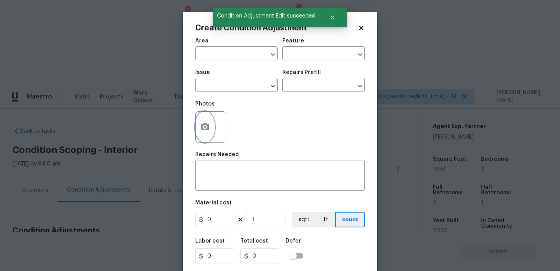
click at [205, 126] on circle "button" at bounding box center [205, 127] width 2 height 2
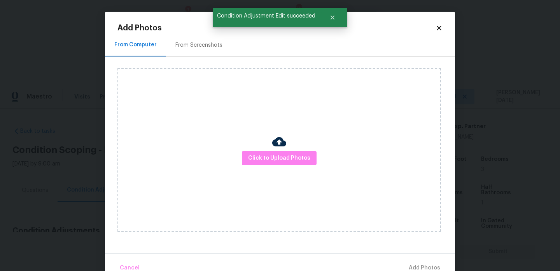
click at [276, 150] on div at bounding box center [279, 143] width 14 height 16
click at [276, 156] on span "Click to Upload Photos" at bounding box center [279, 158] width 62 height 10
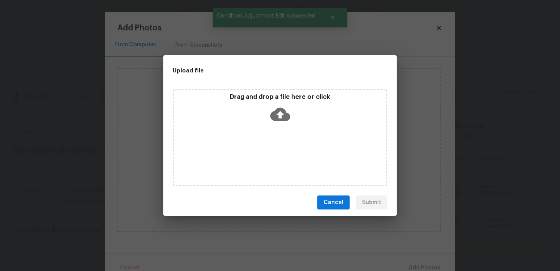
click at [276, 156] on div "Drag and drop a file here or click" at bounding box center [280, 137] width 215 height 97
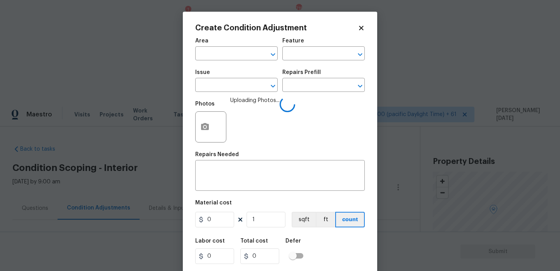
click at [212, 46] on div "Area" at bounding box center [236, 43] width 82 height 10
click at [212, 52] on input "text" at bounding box center [225, 54] width 61 height 12
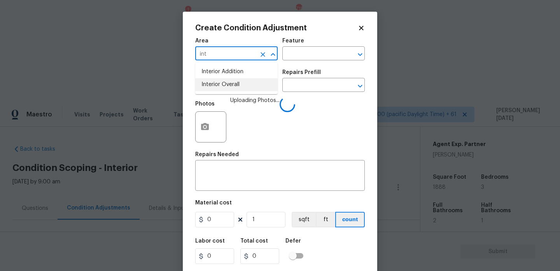
click at [217, 91] on ul "Interior Addition Interior Overall" at bounding box center [236, 78] width 82 height 32
click at [228, 85] on li "Interior Overall" at bounding box center [236, 84] width 82 height 13
type input "Interior Overall"
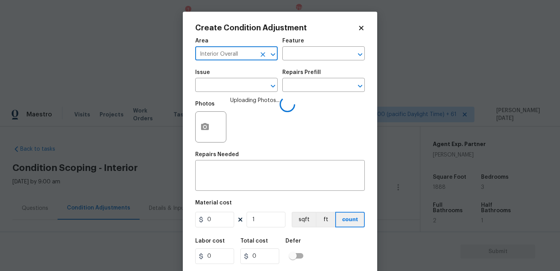
click at [228, 85] on input "text" at bounding box center [225, 86] width 61 height 12
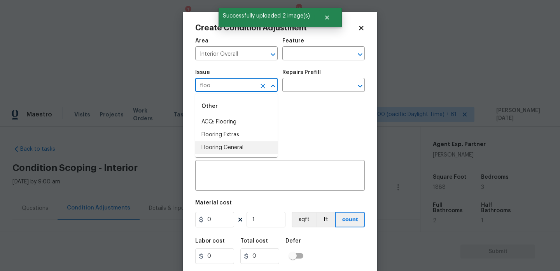
click at [232, 147] on li "Flooring General" at bounding box center [236, 147] width 82 height 13
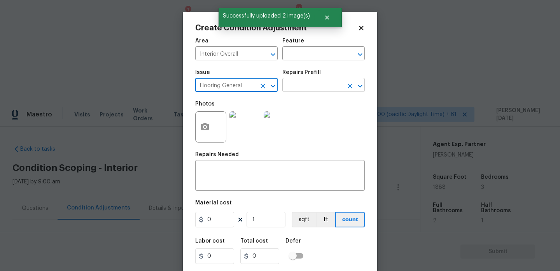
type input "Flooring General"
click at [314, 88] on input "text" at bounding box center [312, 86] width 61 height 12
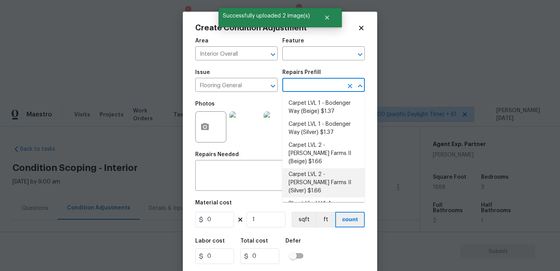
click at [335, 171] on li "Carpet LVL 2 - [PERSON_NAME] Farms II (Silver) $1.66" at bounding box center [323, 182] width 82 height 29
type input "Overall Flooring"
type input "1.66"
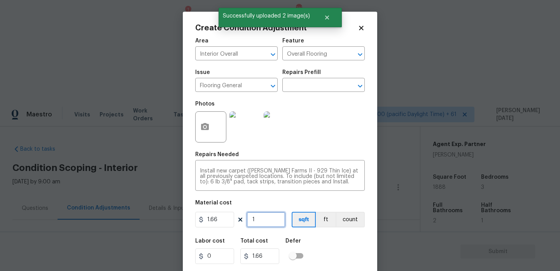
click at [268, 223] on input "1" at bounding box center [266, 220] width 39 height 16
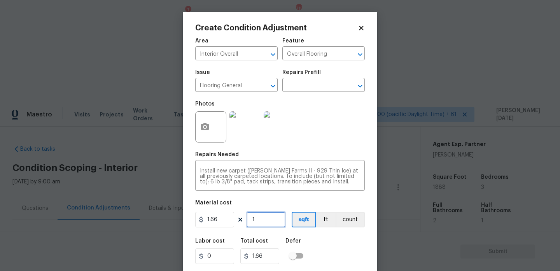
type input "12"
type input "19.92"
type input "120"
type input "199.2"
type input "1200"
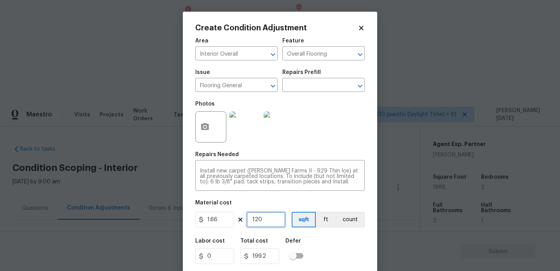
type input "1992"
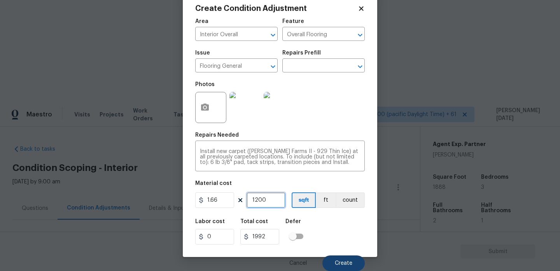
type input "1200"
click at [342, 261] on span "Create" at bounding box center [344, 263] width 18 height 6
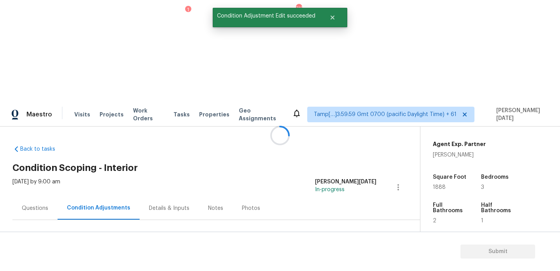
scroll to position [0, 0]
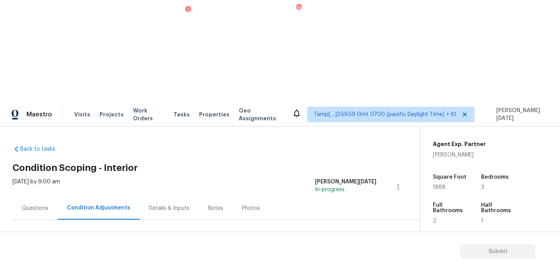
click at [351, 263] on span "Add Condition Adjustment" at bounding box center [357, 266] width 79 height 7
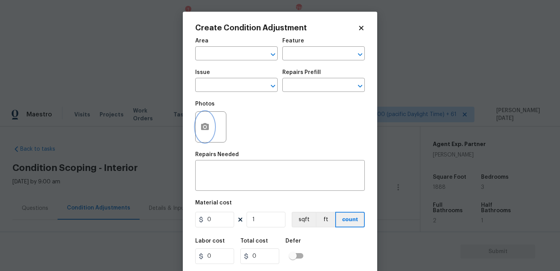
click at [200, 126] on button "button" at bounding box center [205, 127] width 19 height 30
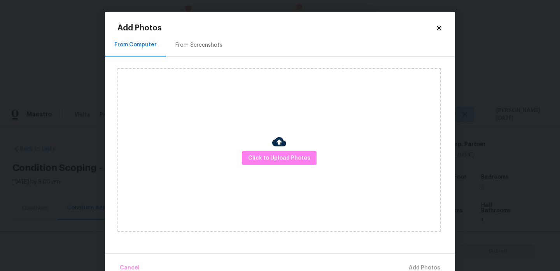
click at [256, 144] on div "Click to Upload Photos" at bounding box center [280, 149] width 324 height 163
click at [271, 163] on button "Click to Upload Photos" at bounding box center [279, 158] width 75 height 14
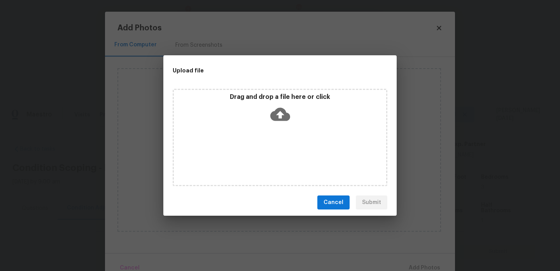
click at [271, 163] on div "Drag and drop a file here or click" at bounding box center [280, 137] width 215 height 97
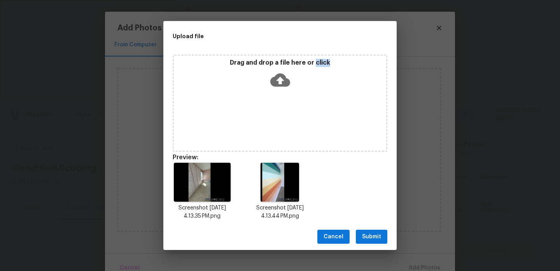
click at [375, 235] on span "Submit" at bounding box center [371, 237] width 19 height 10
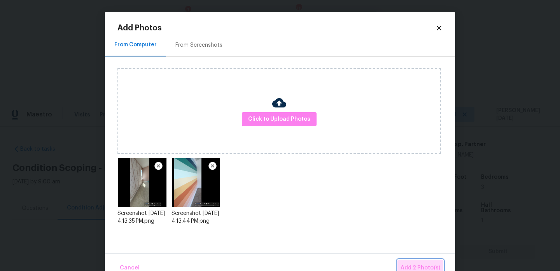
click at [413, 262] on button "Add 2 Photo(s)" at bounding box center [421, 268] width 46 height 17
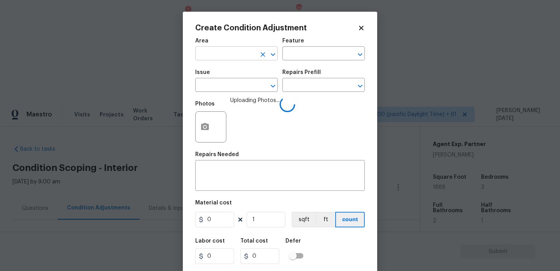
click at [207, 52] on input "text" at bounding box center [225, 54] width 61 height 12
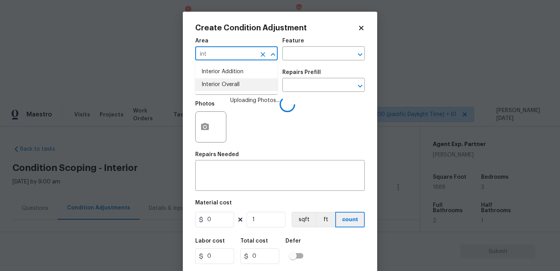
click at [216, 89] on li "Interior Overall" at bounding box center [236, 84] width 82 height 13
type input "Interior Overall"
click at [216, 89] on input "text" at bounding box center [225, 86] width 61 height 12
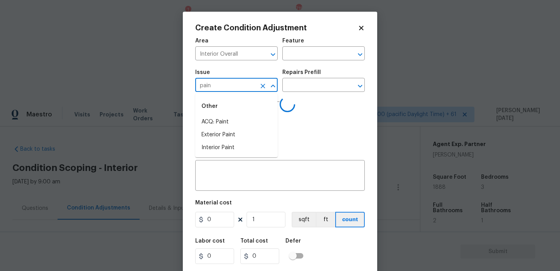
type input "paint"
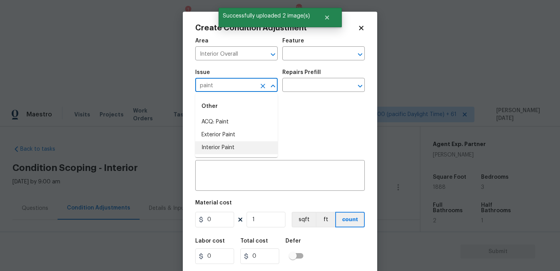
click at [235, 146] on li "Interior Paint" at bounding box center [236, 147] width 82 height 13
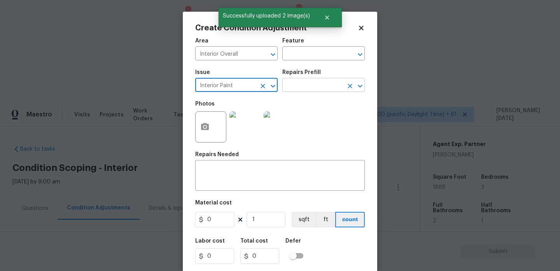
type input "Interior Paint"
click at [300, 86] on input "text" at bounding box center [312, 86] width 61 height 12
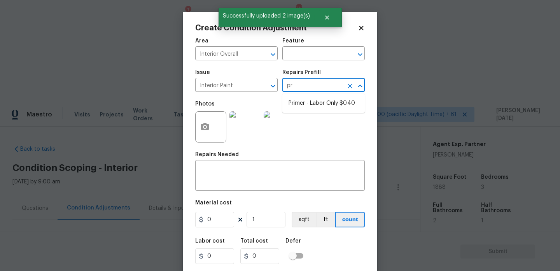
type input "pri"
click at [318, 103] on li "Primer - Labor Only $0.40" at bounding box center [323, 103] width 82 height 13
type input "Overall Paint"
type textarea "Interior primer - PRIMER PROVIDED BY OPENDOOR - All nails, screws, drywall anch…"
type input "0.4"
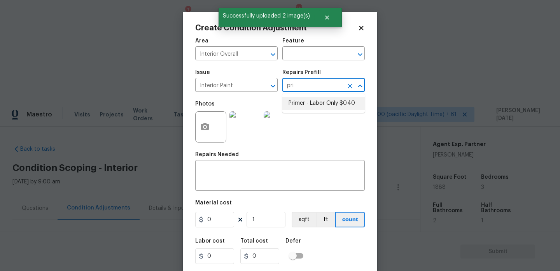
type input "0.4"
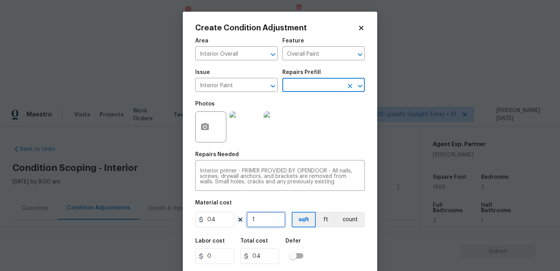
click at [263, 223] on input "1" at bounding box center [266, 220] width 39 height 16
type input "0"
type input "6"
type input "2.4"
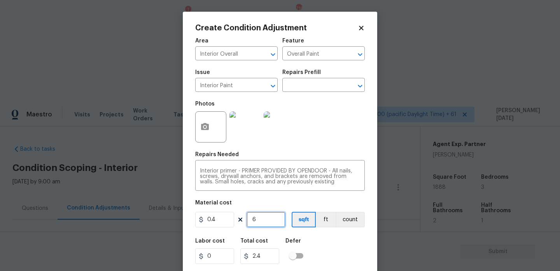
type input "60"
type input "24"
type input "600"
type input "240"
type input "600"
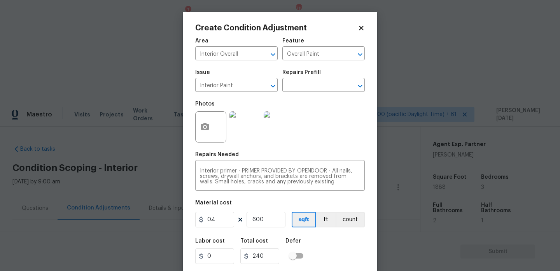
click at [339, 142] on div "Photos" at bounding box center [280, 122] width 170 height 51
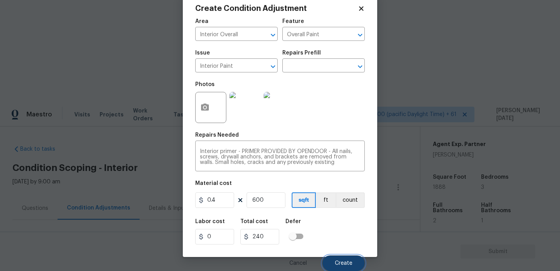
click at [339, 263] on span "Create" at bounding box center [344, 263] width 18 height 6
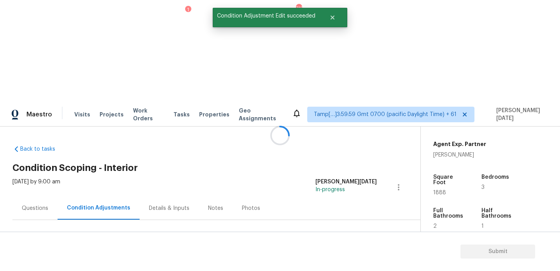
scroll to position [0, 0]
click at [349, 263] on span "Add Condition Adjustment" at bounding box center [357, 266] width 79 height 7
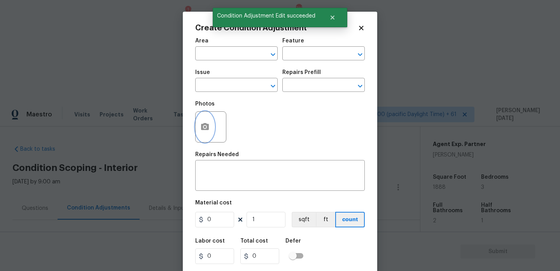
click at [202, 127] on icon "button" at bounding box center [205, 126] width 8 height 7
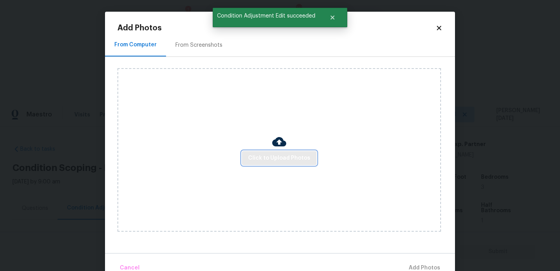
click at [266, 157] on span "Click to Upload Photos" at bounding box center [279, 158] width 62 height 10
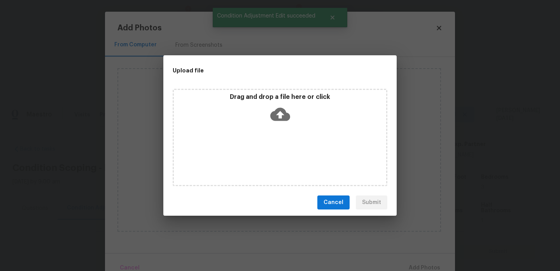
click at [266, 157] on div "Drag and drop a file here or click" at bounding box center [280, 137] width 215 height 97
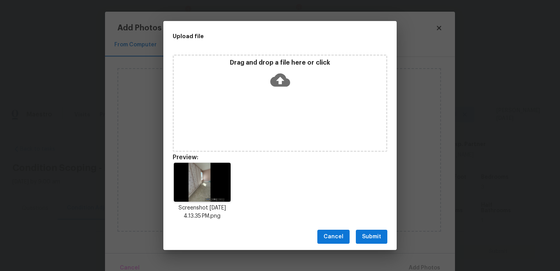
click at [361, 239] on button "Submit" at bounding box center [372, 237] width 32 height 14
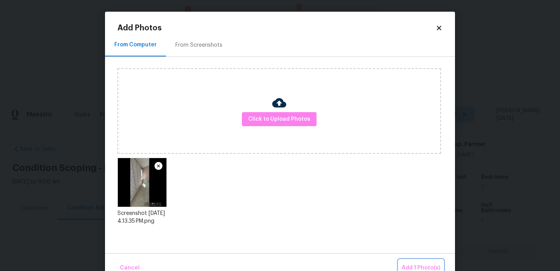
click at [409, 265] on span "Add 1 Photo(s)" at bounding box center [421, 268] width 39 height 10
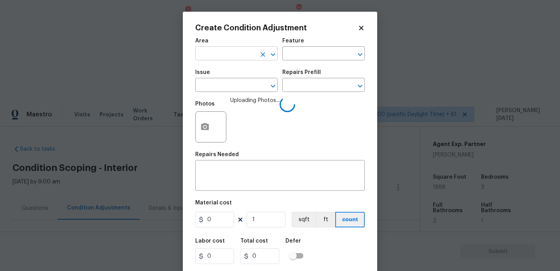
click at [204, 53] on input "text" at bounding box center [225, 54] width 61 height 12
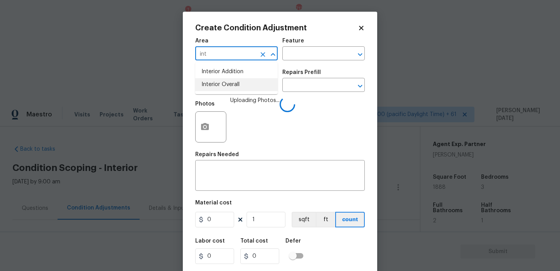
click at [221, 83] on li "Interior Overall" at bounding box center [236, 84] width 82 height 13
type input "Interior Overall"
click at [221, 83] on input "text" at bounding box center [225, 86] width 61 height 12
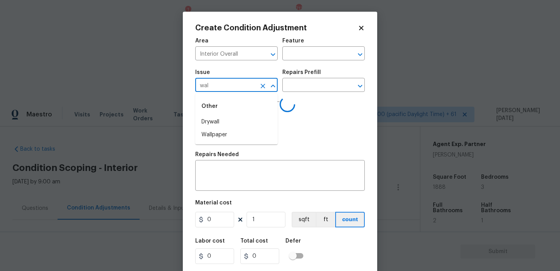
type input "wall"
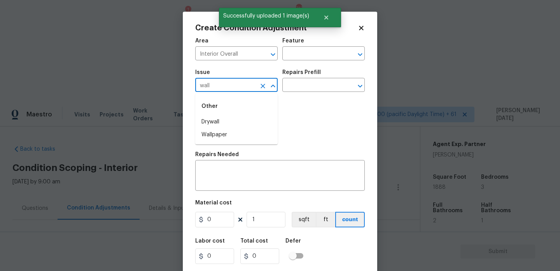
click at [225, 136] on li "Wallpaper" at bounding box center [236, 134] width 82 height 13
type input "Wallpaper"
click at [295, 100] on div "Photos" at bounding box center [280, 122] width 170 height 51
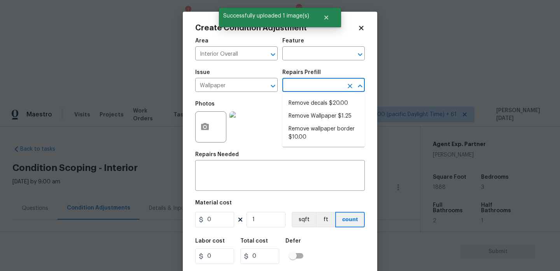
click at [321, 84] on input "text" at bounding box center [312, 86] width 61 height 12
click at [313, 114] on li "Remove Wallpaper $1.25" at bounding box center [323, 116] width 82 height 13
type input "Walls and Ceiling"
type textarea "Remove wallpaper and texture walls to best match existing conditions"
type input "1.25"
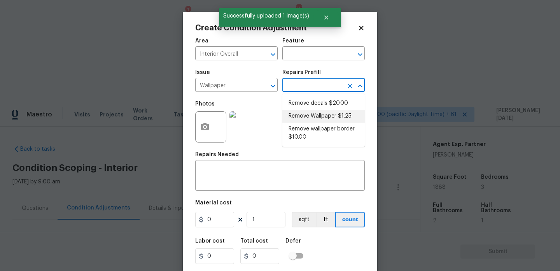
type input "1.25"
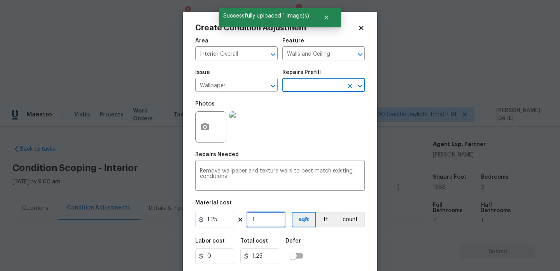
click at [273, 218] on input "1" at bounding box center [266, 220] width 39 height 16
type input "15"
type input "18.75"
type input "150"
type input "187.5"
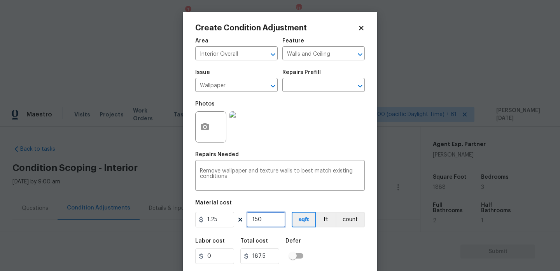
drag, startPoint x: 265, startPoint y: 219, endPoint x: 230, endPoint y: 215, distance: 34.9
click at [230, 215] on div "1.25 150 sqft ft count" at bounding box center [280, 220] width 170 height 16
type input "0"
type input "2"
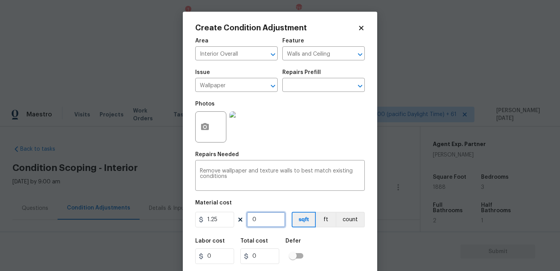
type input "2.5"
type input "20"
type input "25"
type input "200"
type input "250"
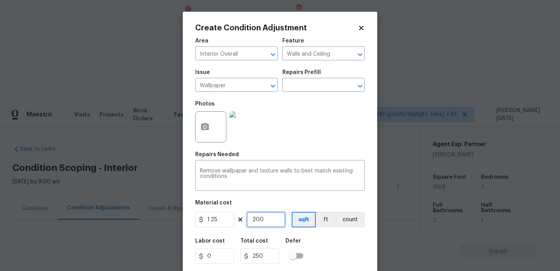
type input "200"
click at [311, 127] on div "Photos" at bounding box center [280, 122] width 170 height 51
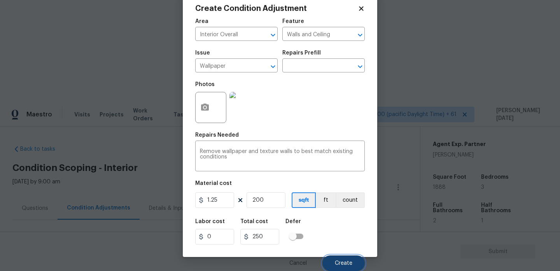
click at [339, 259] on button "Create" at bounding box center [344, 263] width 42 height 16
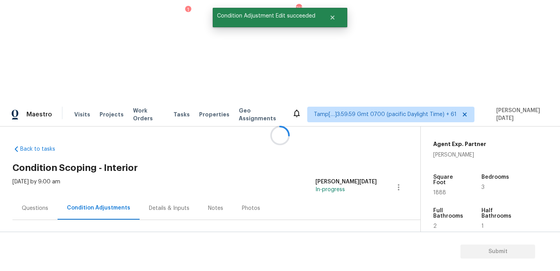
scroll to position [0, 0]
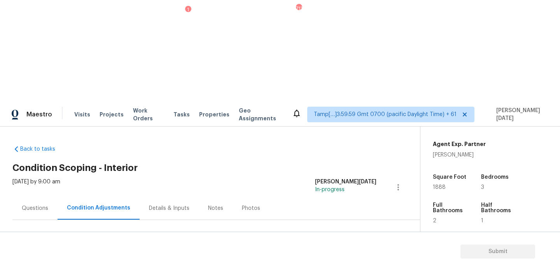
drag, startPoint x: 39, startPoint y: 166, endPoint x: 80, endPoint y: 166, distance: 40.9
click at [80, 263] on div "Total: $5162.96 Deferred: $0" at bounding box center [79, 267] width 134 height 8
copy div "$5162.96"
click at [35, 197] on div "Questions" at bounding box center [34, 208] width 45 height 23
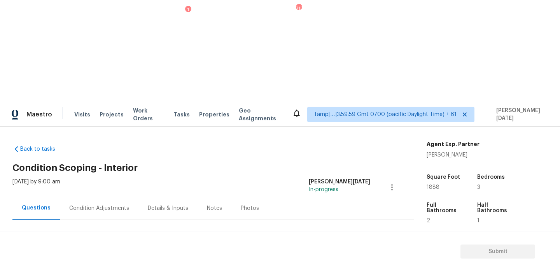
scroll to position [21, 0]
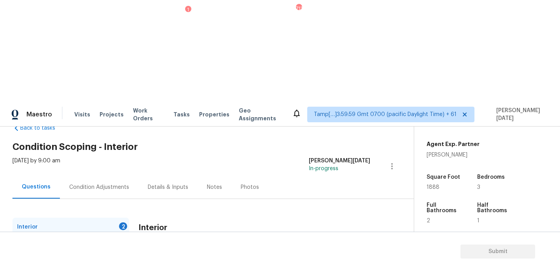
click at [147, 263] on input "Yes" at bounding box center [142, 271] width 16 height 16
checkbox input "true"
click at [178, 218] on div "Interior Are there any gas appliances in the home (oven/range/water heater/heat…" at bounding box center [255, 273] width 232 height 111
click at [164, 263] on input "No" at bounding box center [169, 271] width 16 height 16
checkbox input "true"
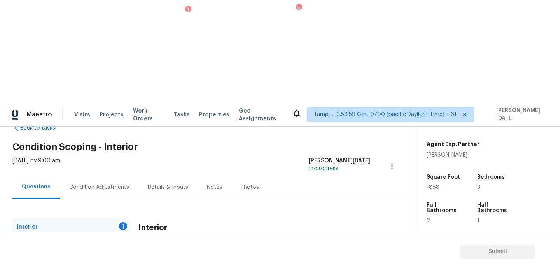
checkbox input "false"
checkbox input "true"
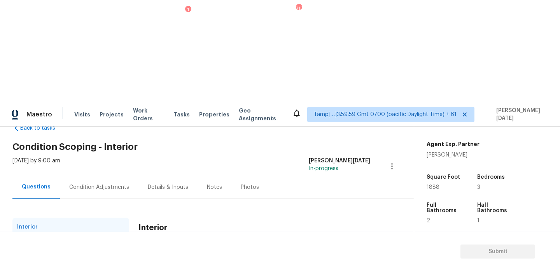
click at [106, 218] on div "Interior" at bounding box center [70, 227] width 117 height 19
click at [111, 236] on div "Plumbing 1" at bounding box center [70, 245] width 117 height 19
checkbox input "true"
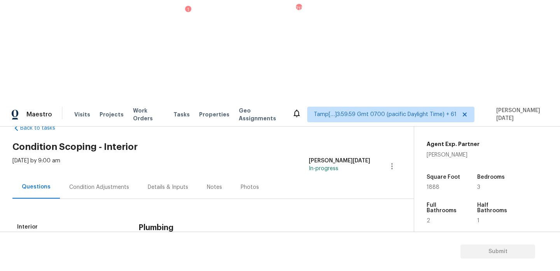
click at [171, 255] on input "No" at bounding box center [169, 263] width 16 height 16
checkbox input "true"
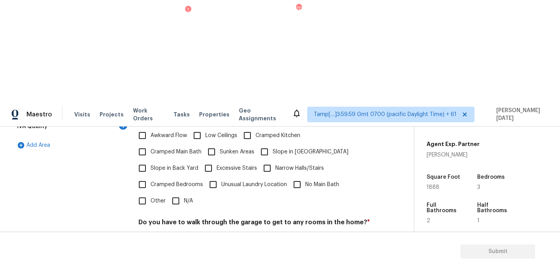
click at [169, 193] on input "N/A" at bounding box center [176, 201] width 16 height 16
checkbox input "true"
click at [172, 232] on input "No" at bounding box center [169, 240] width 16 height 16
checkbox input "true"
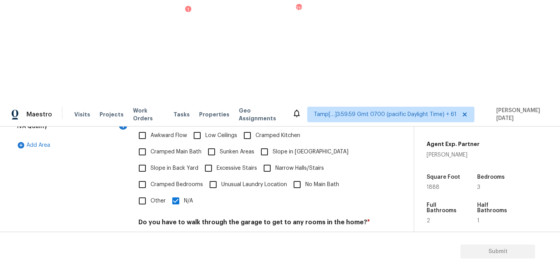
checkbox input "true"
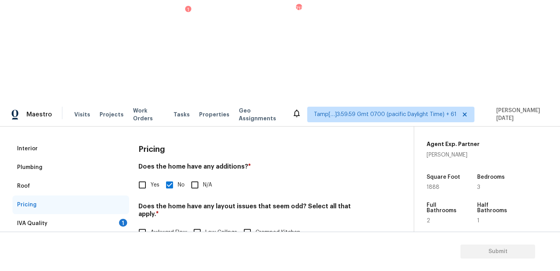
scroll to position [0, 0]
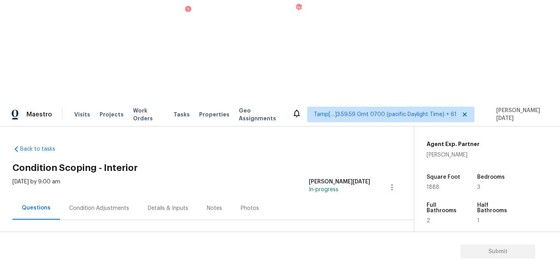
checkbox input "true"
click at [95, 204] on div "Condition Adjustments" at bounding box center [99, 208] width 60 height 8
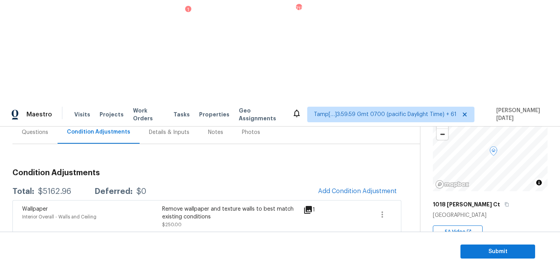
scroll to position [134, 0]
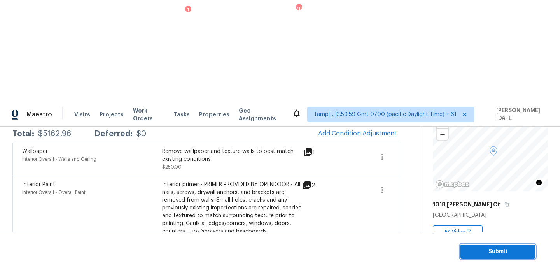
click at [484, 251] on span "Submit" at bounding box center [498, 252] width 62 height 10
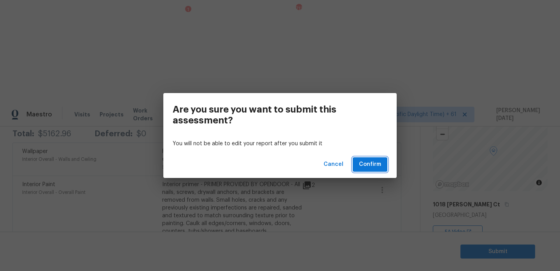
click at [373, 161] on span "Confirm" at bounding box center [370, 165] width 22 height 10
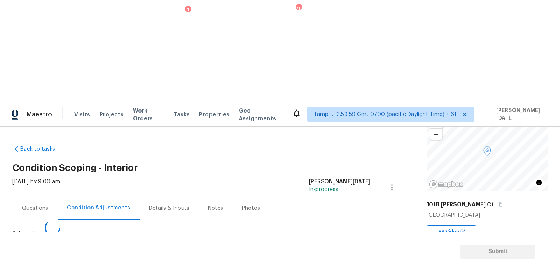
scroll to position [0, 0]
